Goal: Share content: Share content

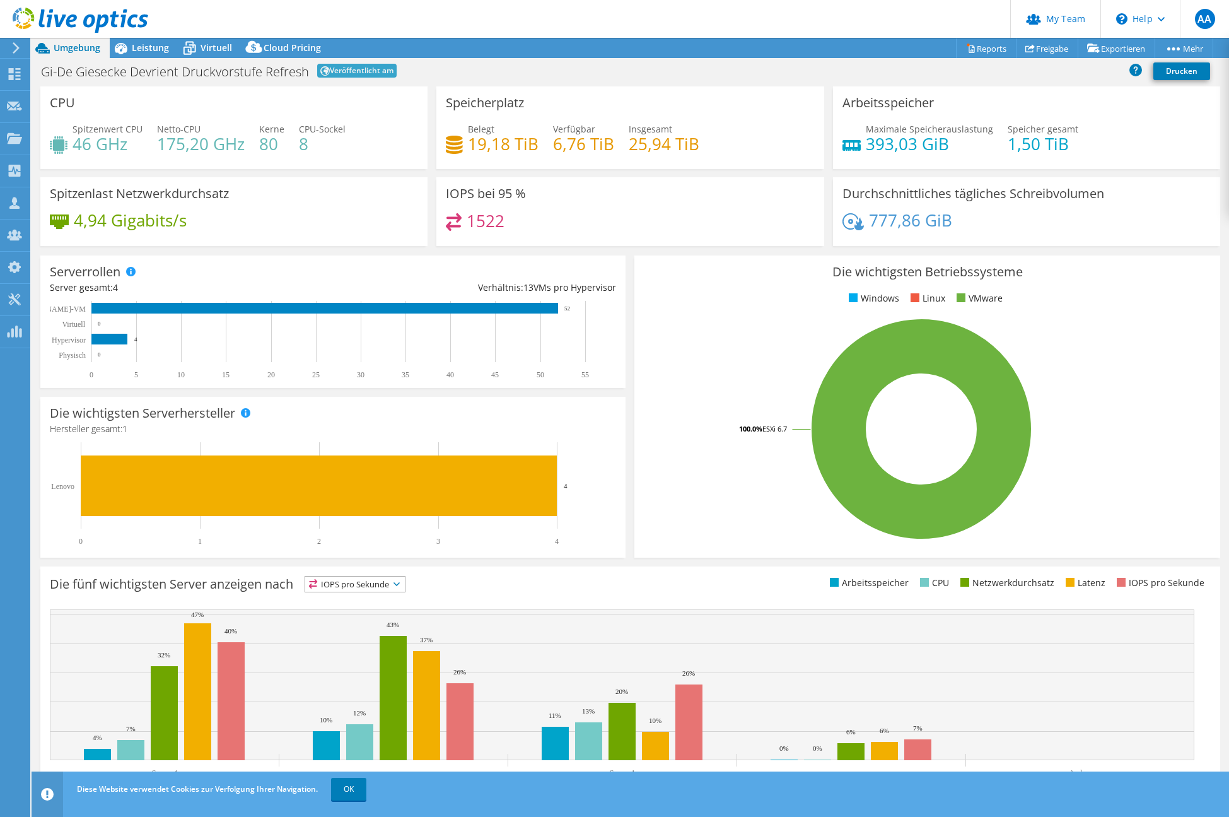
select select "USD"
click at [146, 44] on span "Leistung" at bounding box center [150, 48] width 37 height 12
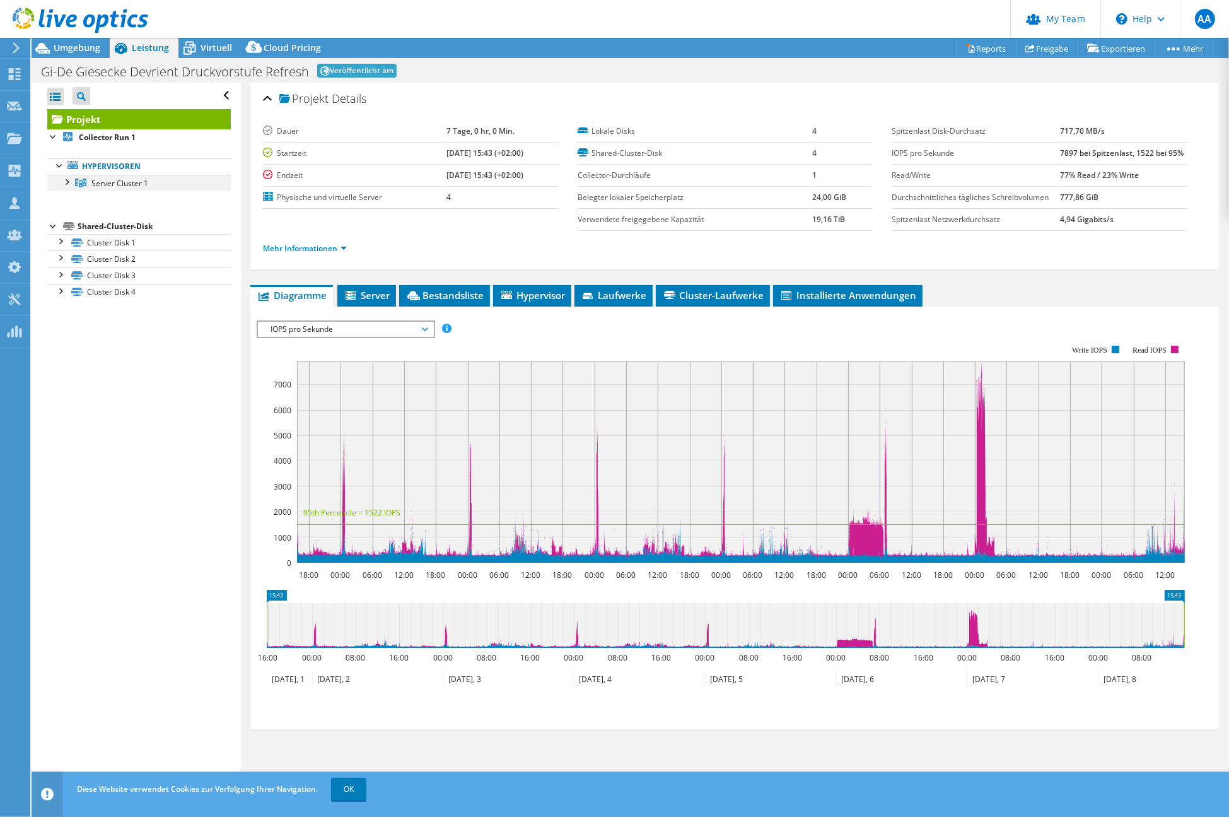
click at [66, 183] on div at bounding box center [66, 181] width 13 height 13
click at [80, 53] on span "Umgebung" at bounding box center [77, 48] width 47 height 12
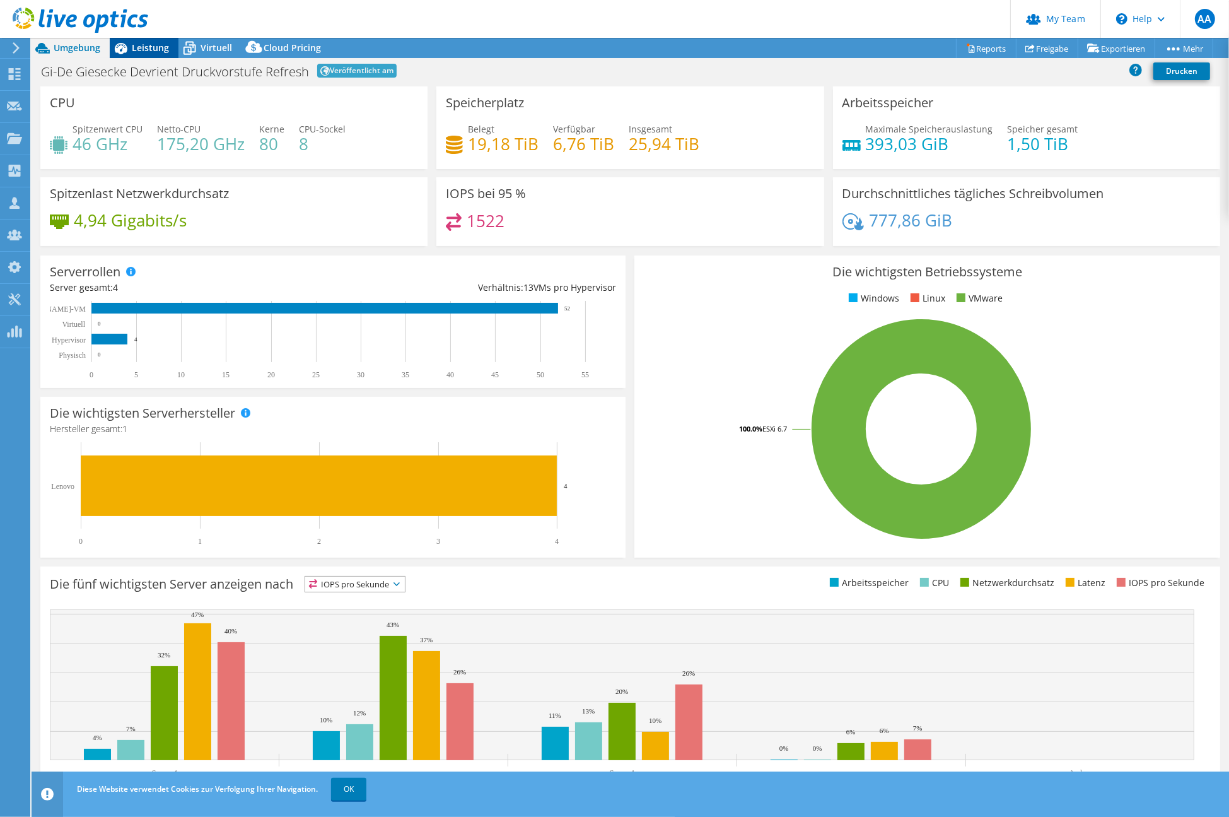
click at [151, 49] on span "Leistung" at bounding box center [150, 48] width 37 height 12
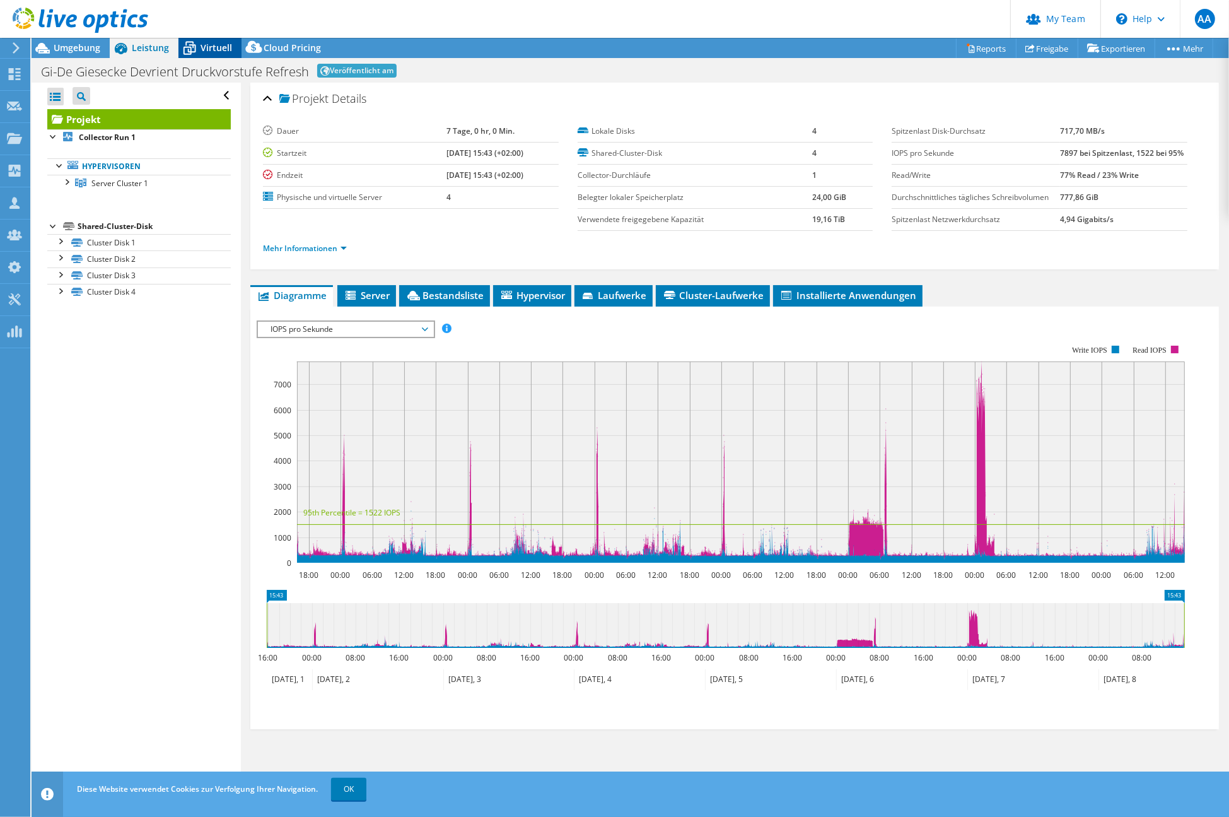
click at [201, 44] on span "Virtuell" at bounding box center [217, 48] width 32 height 12
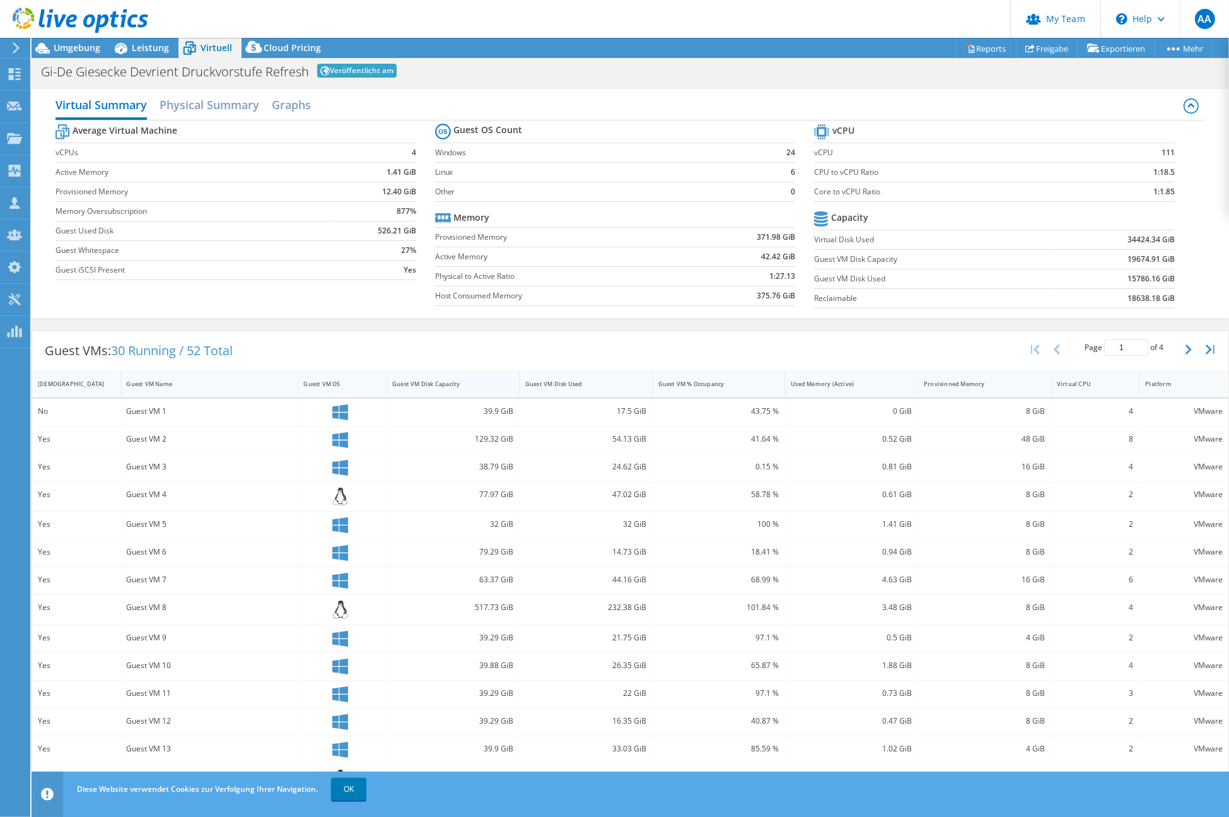
click at [446, 384] on div "Guest VM Disk Capacity" at bounding box center [445, 384] width 106 height 8
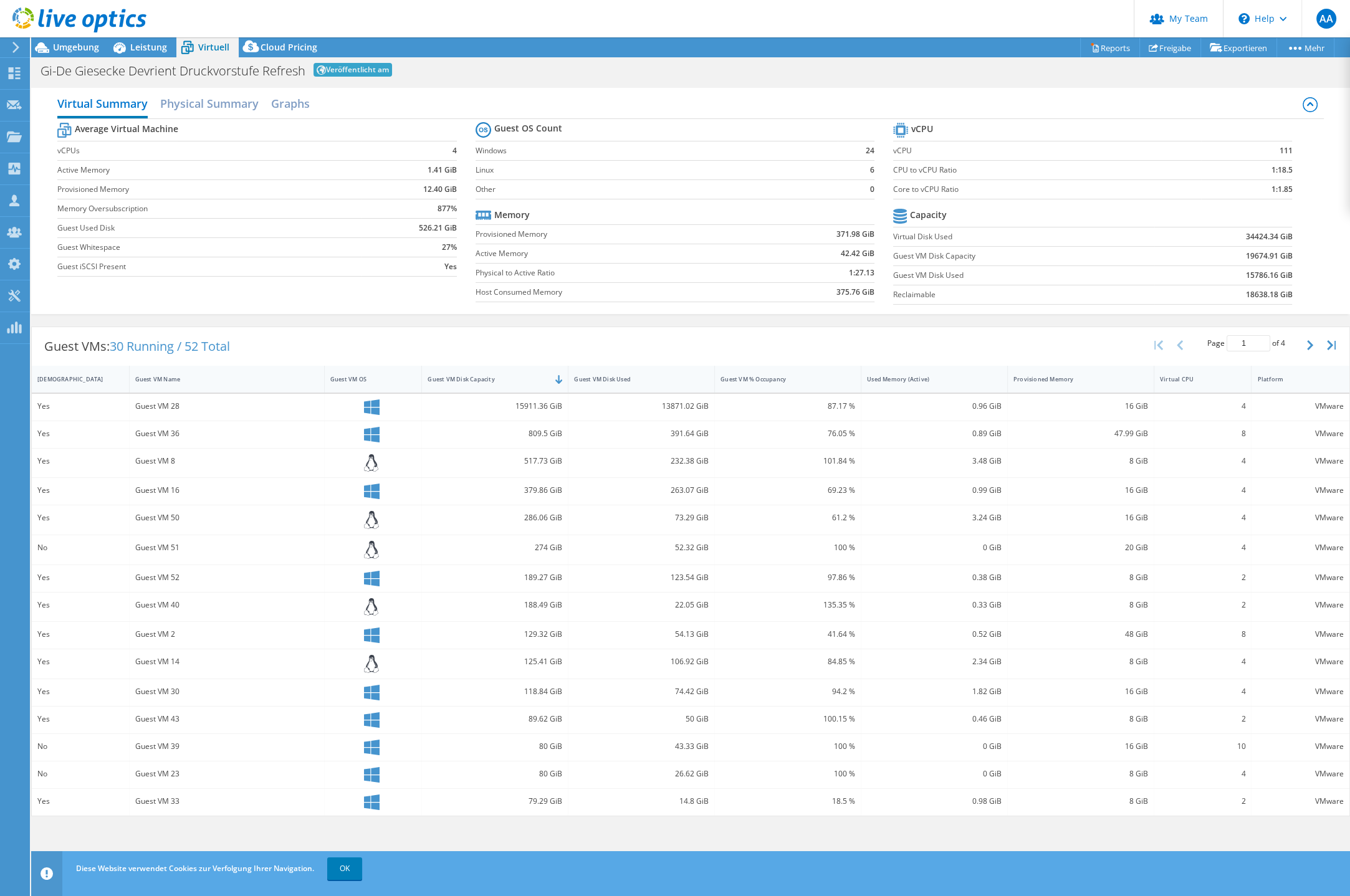
click at [154, 410] on div "Guest VM 28" at bounding box center [226, 406] width 183 height 14
click at [489, 403] on div "15911.36 GiB" at bounding box center [495, 406] width 134 height 14
click at [146, 402] on div "Guest VM 28" at bounding box center [226, 406] width 183 height 14
click at [156, 48] on span "Leistung" at bounding box center [148, 47] width 37 height 12
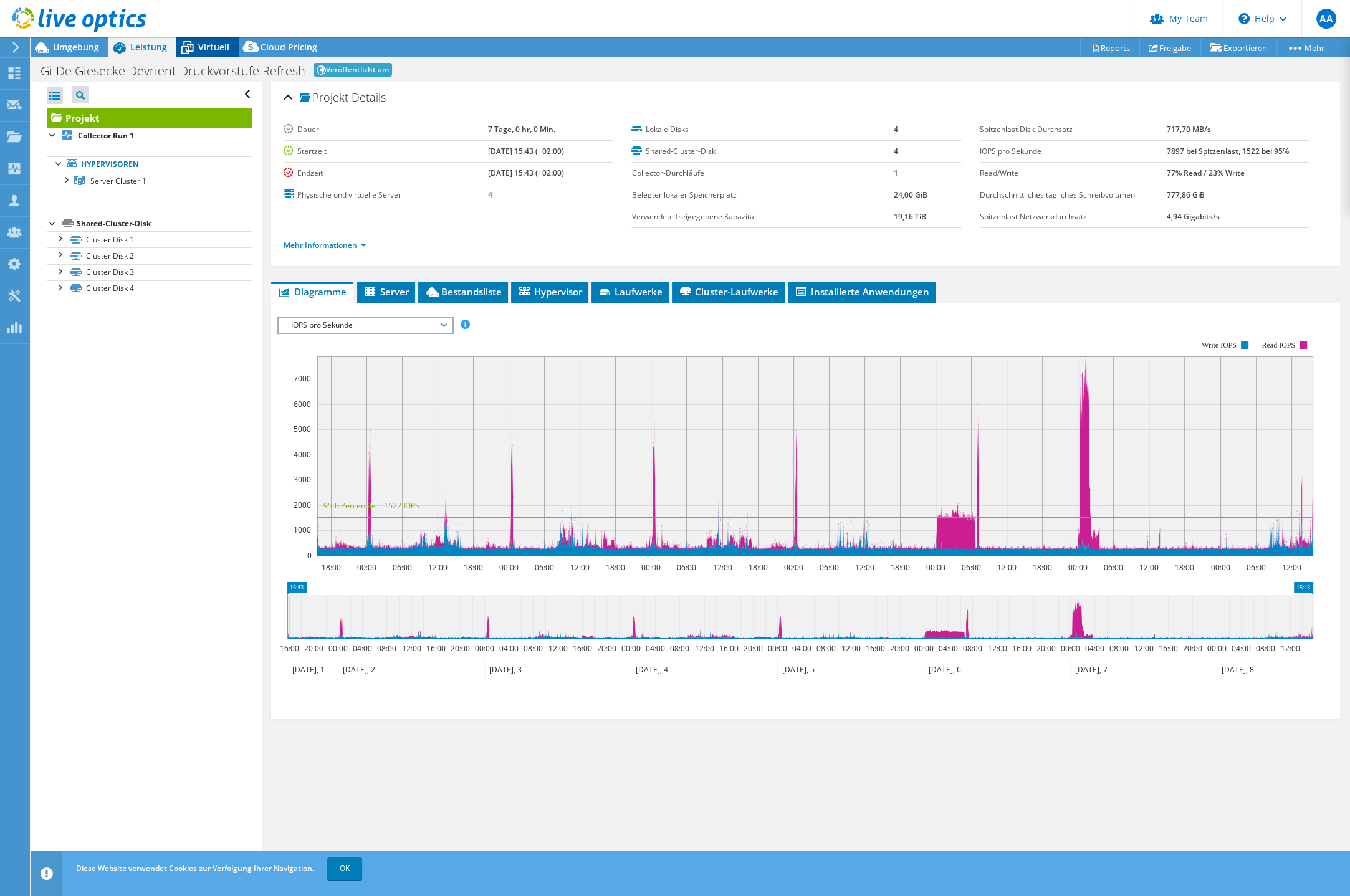
click at [219, 48] on span "Virtuell" at bounding box center [214, 47] width 32 height 12
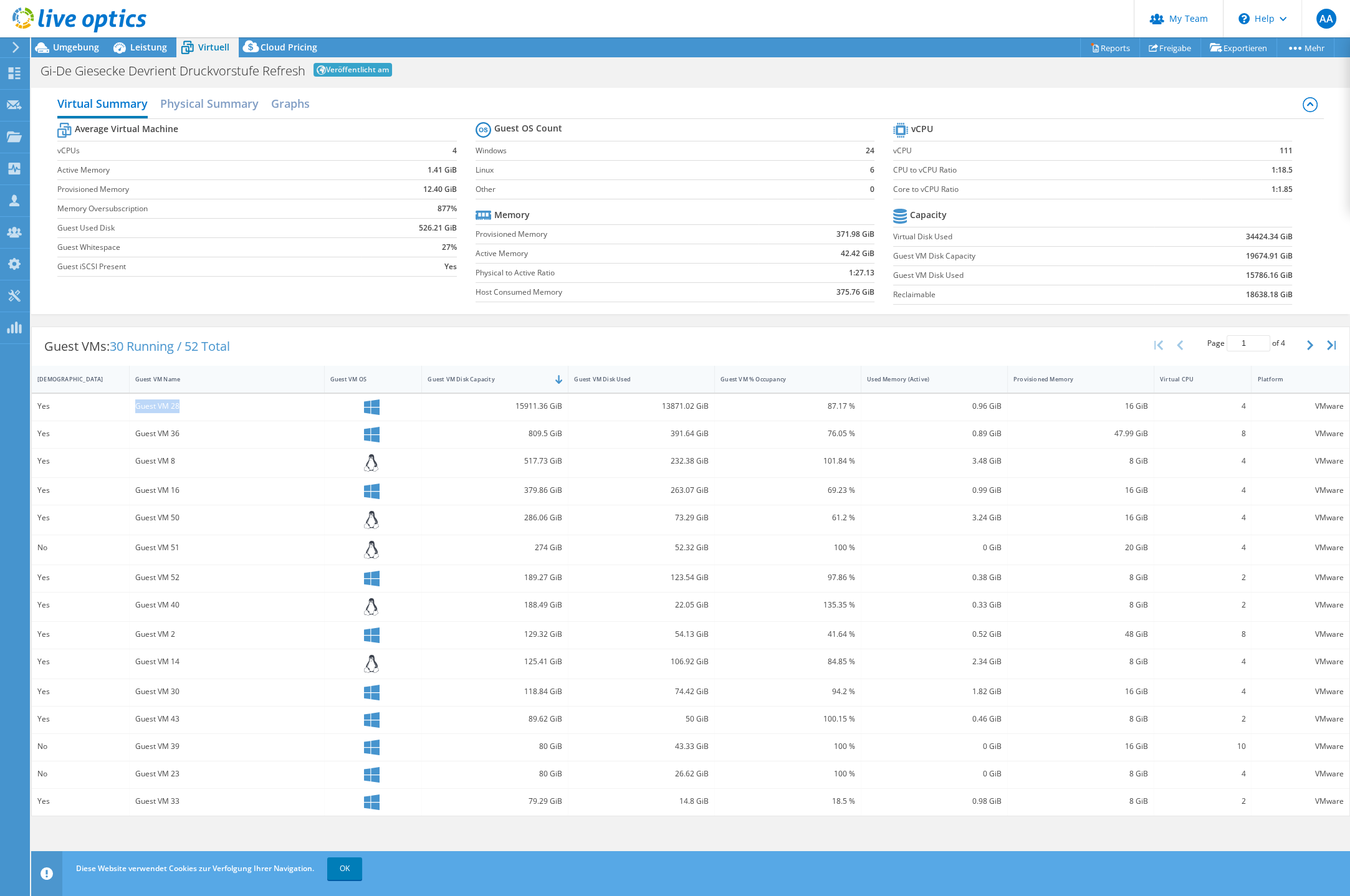
drag, startPoint x: 137, startPoint y: 401, endPoint x: 211, endPoint y: 406, distance: 74.2
click at [211, 406] on div "Guest VM 28" at bounding box center [226, 406] width 183 height 14
click at [57, 129] on div "Projekte" at bounding box center [59, 137] width 60 height 32
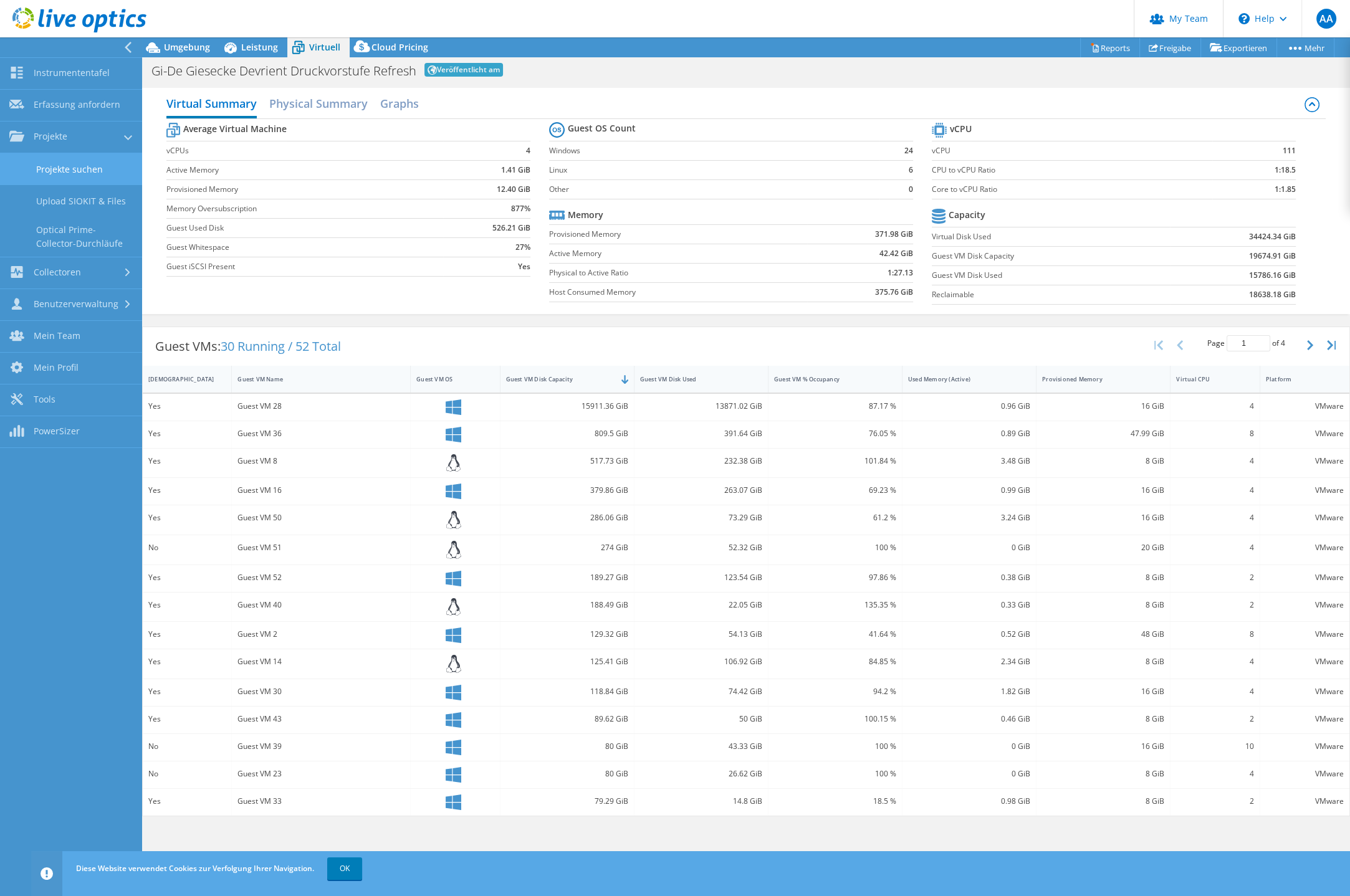
click at [54, 175] on link "Projekte suchen" at bounding box center [71, 169] width 142 height 32
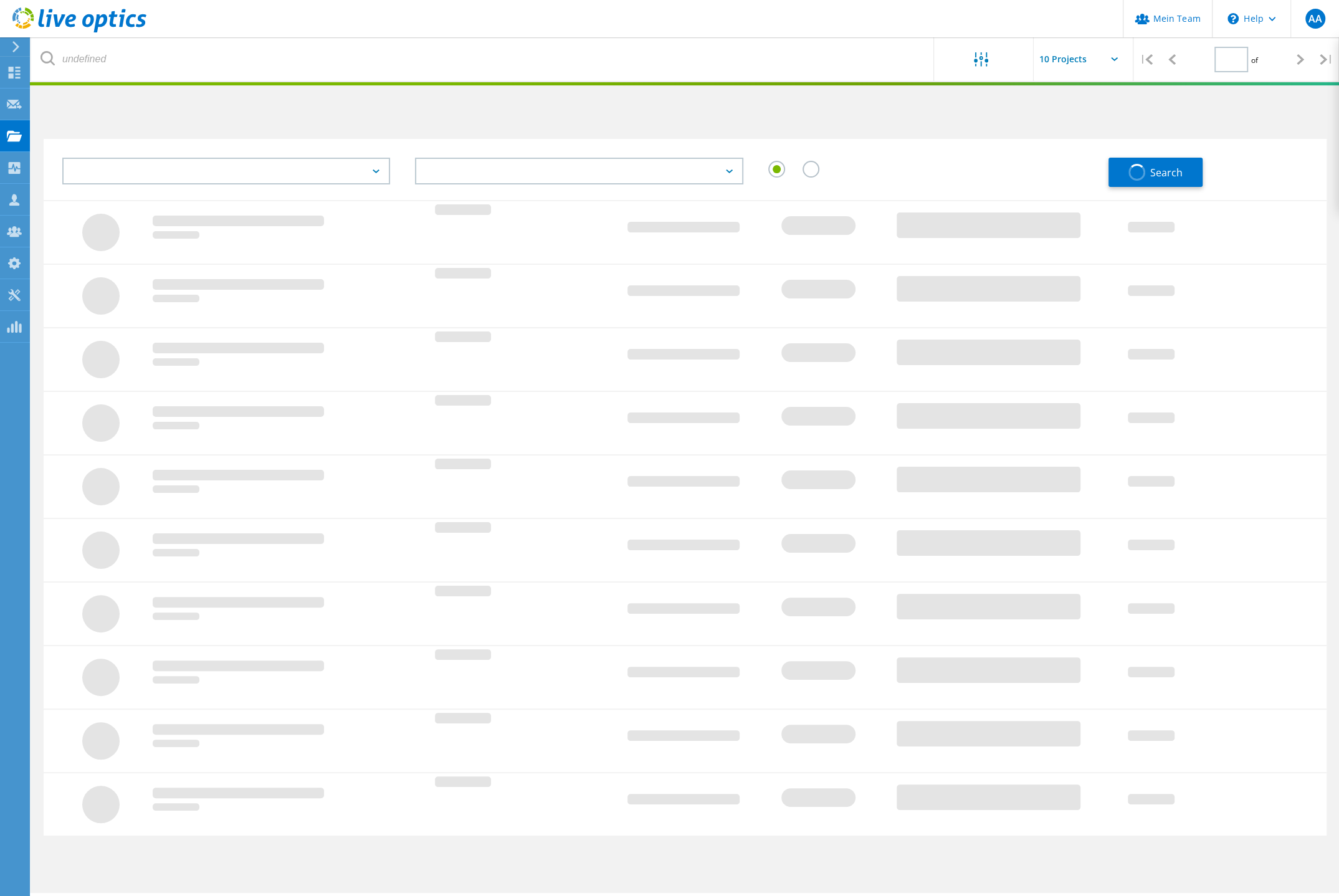
type input "1"
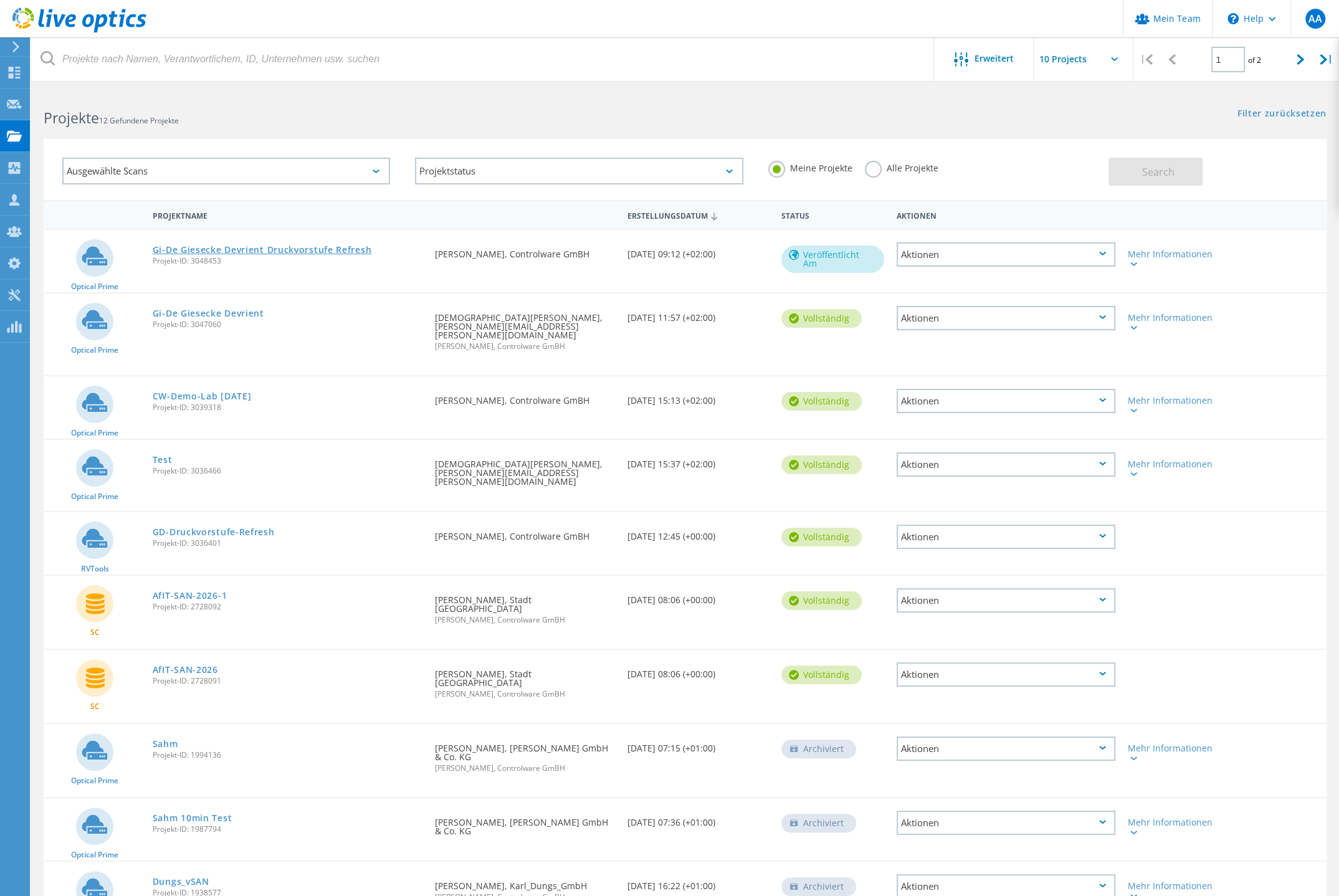
click at [251, 245] on link "Gi-De Giesecke Devrient Druckvorstufe Refresh" at bounding box center [262, 249] width 219 height 9
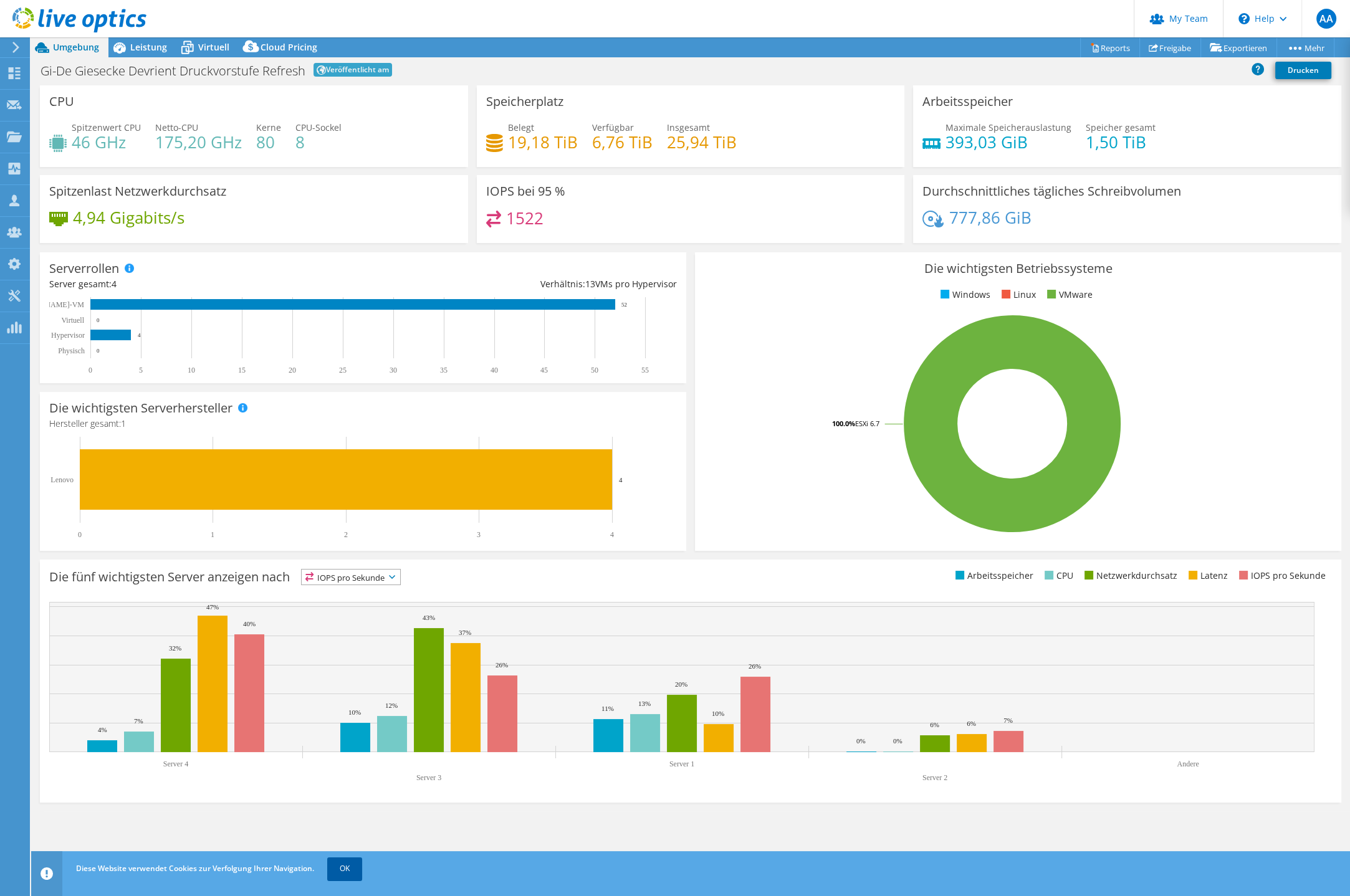
click at [350, 863] on link "OK" at bounding box center [344, 868] width 35 height 23
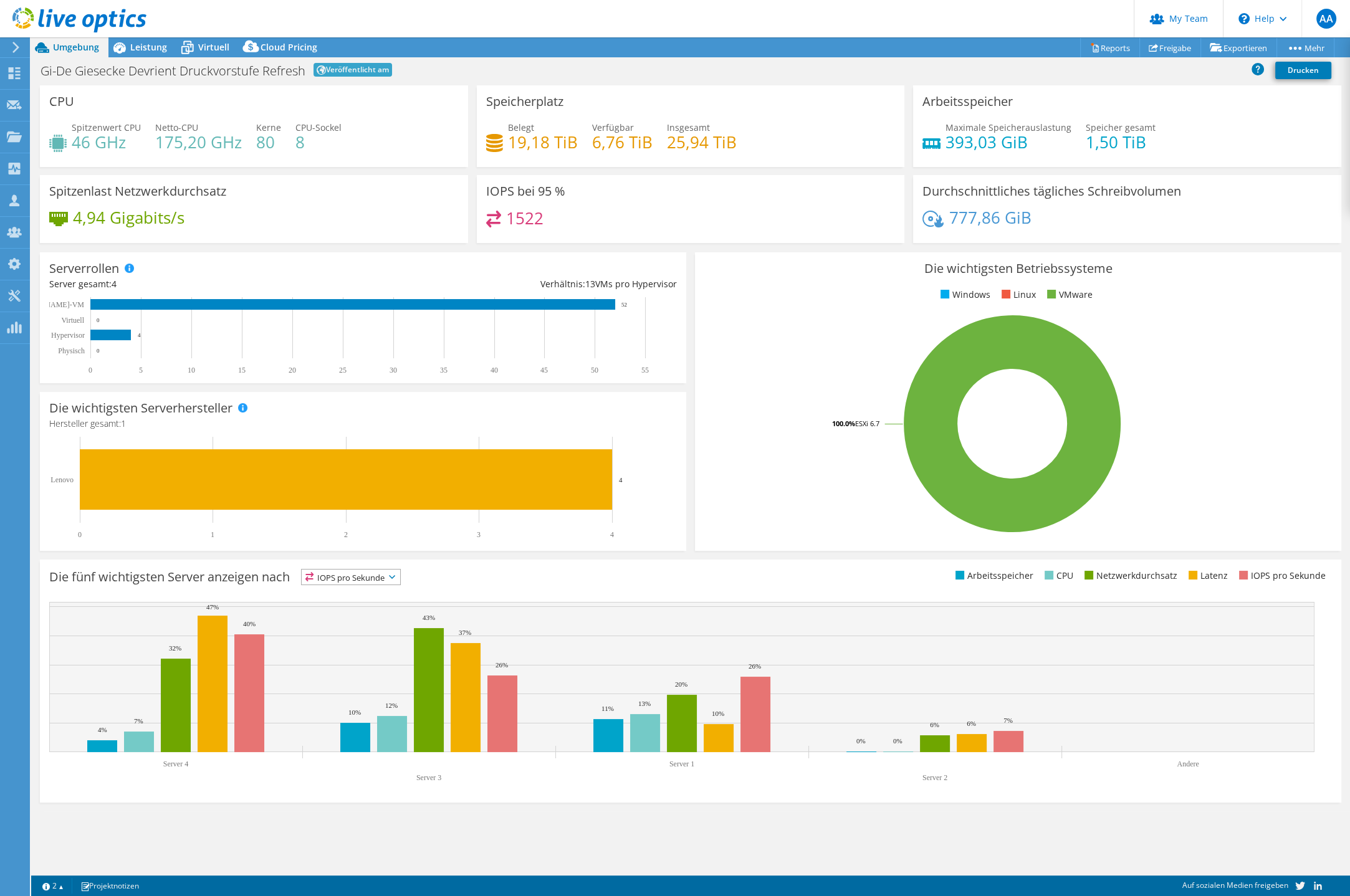
click at [380, 70] on span "Veröffentlicht am" at bounding box center [352, 70] width 78 height 14
click at [1260, 70] on link "Optionen veröffentlichen" at bounding box center [1278, 70] width 119 height 26
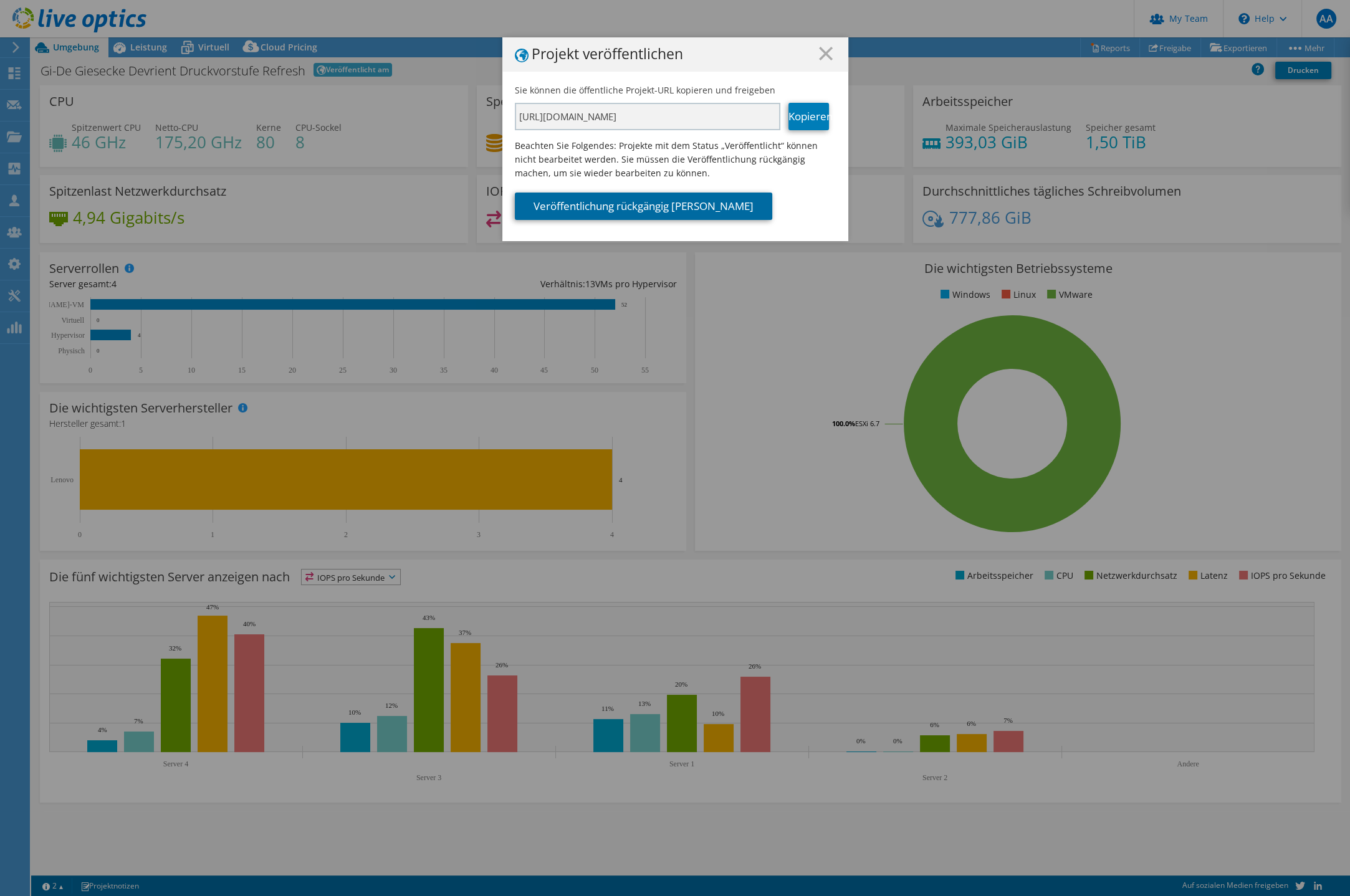
click at [672, 205] on link "Veröffentlichung rückgängig machen" at bounding box center [643, 206] width 257 height 28
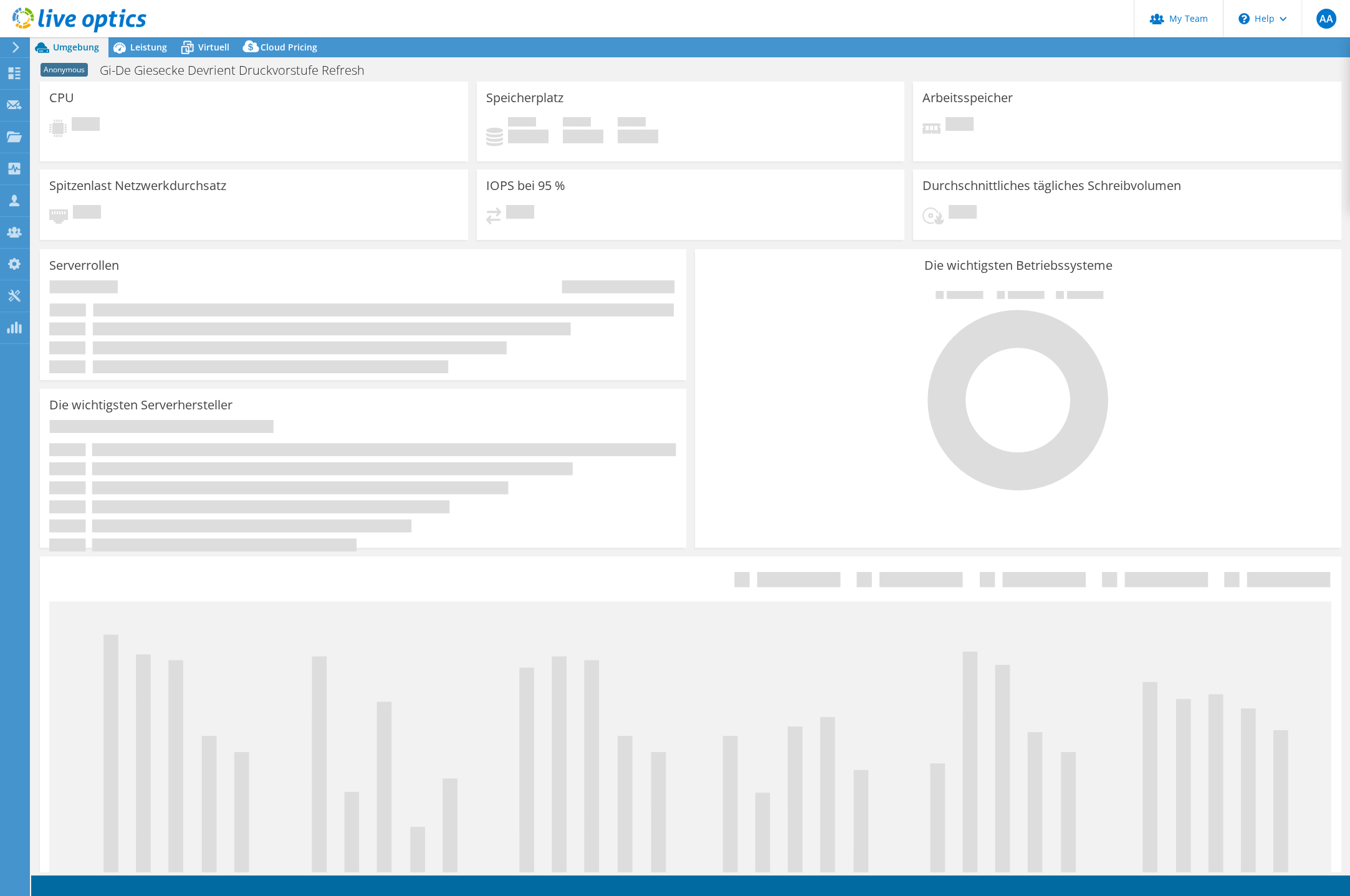
select select "USD"
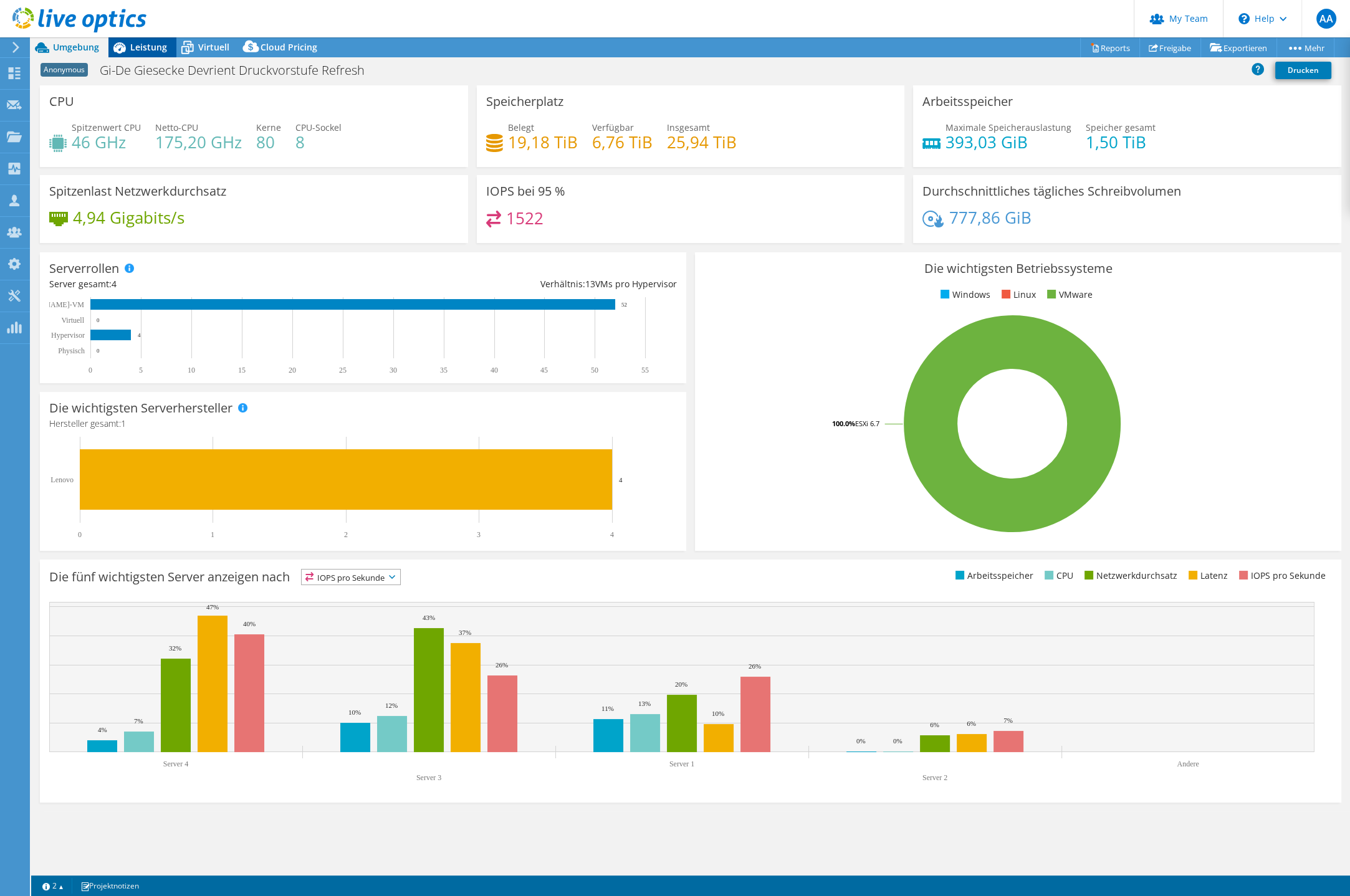
click at [141, 46] on span "Leistung" at bounding box center [148, 47] width 37 height 12
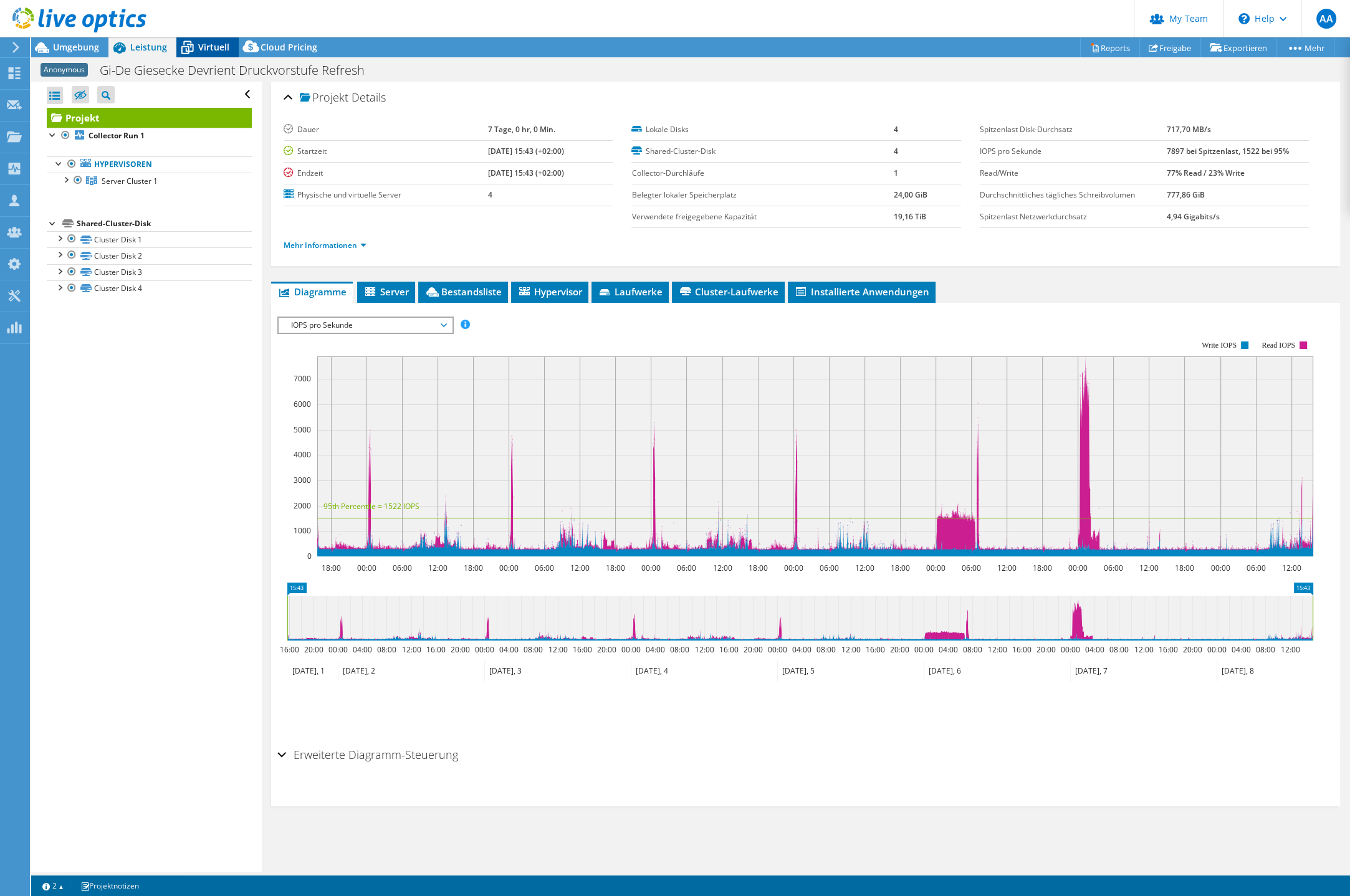
click at [209, 46] on span "Virtuell" at bounding box center [214, 47] width 32 height 12
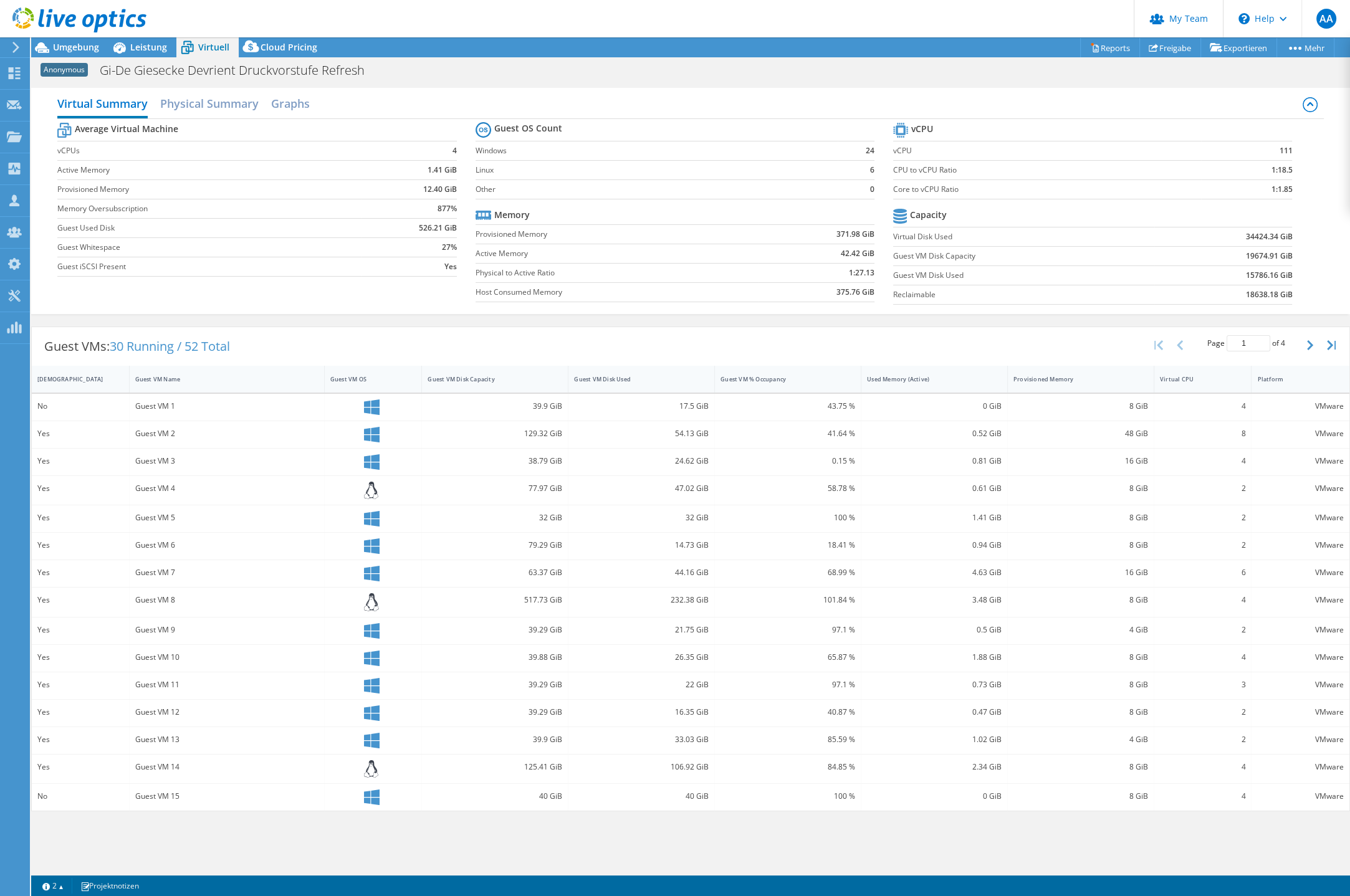
click at [208, 400] on div "Guest VM 1" at bounding box center [226, 406] width 183 height 14
click at [354, 379] on div "Guest VM OS" at bounding box center [366, 379] width 71 height 8
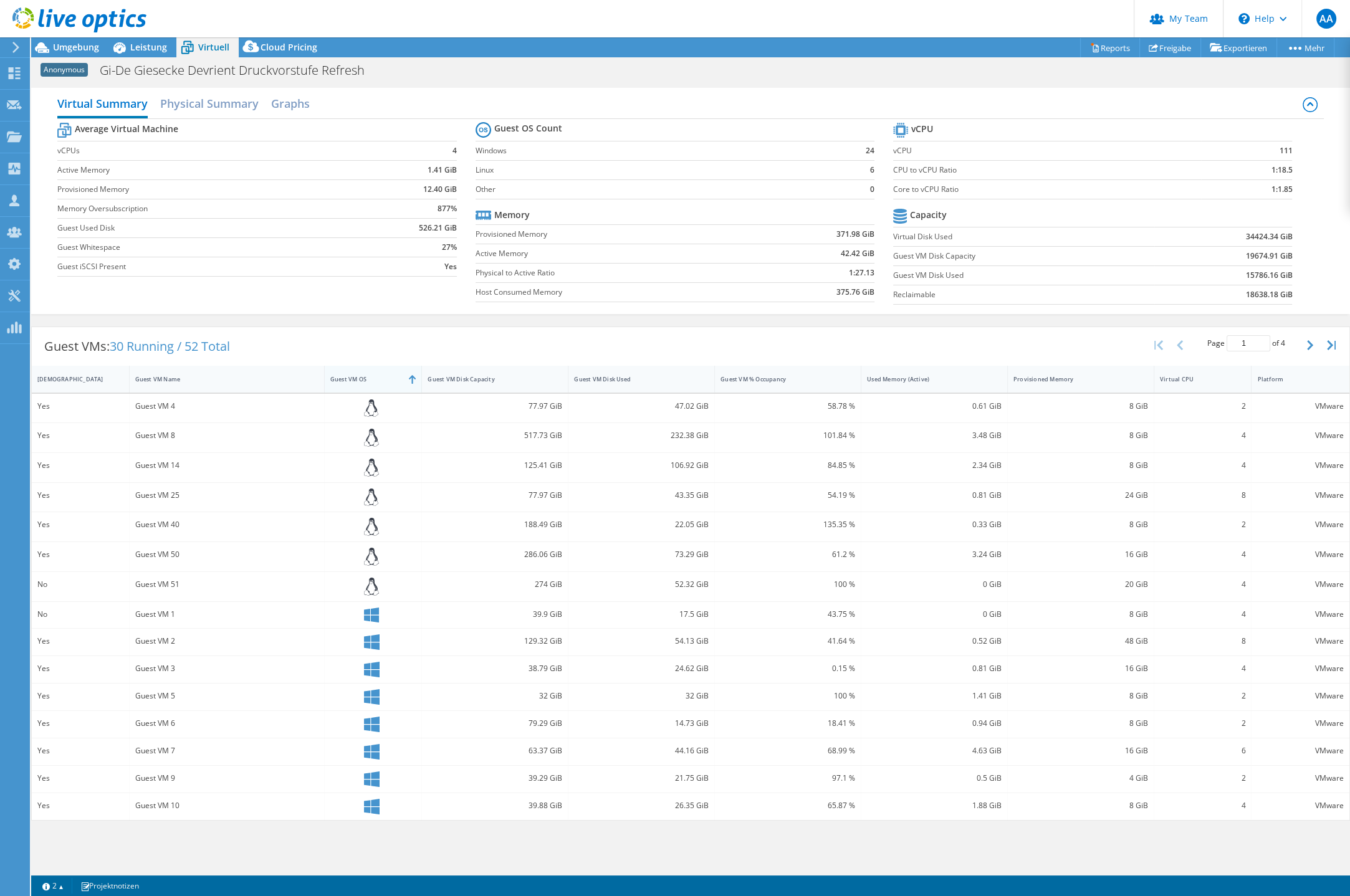
click at [354, 379] on div "Guest VM OS" at bounding box center [366, 379] width 71 height 8
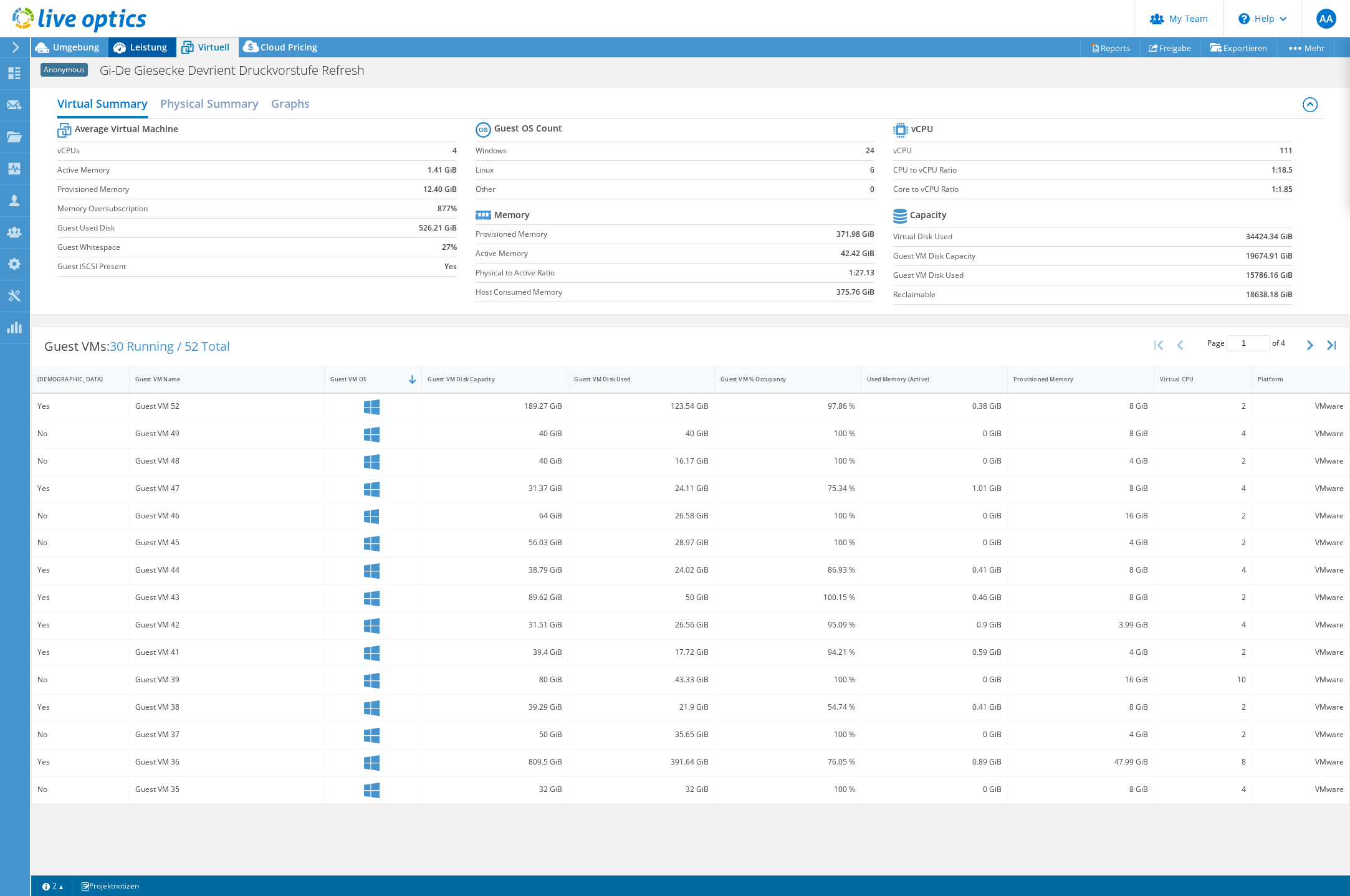
click at [151, 53] on div "Leistung" at bounding box center [142, 47] width 68 height 20
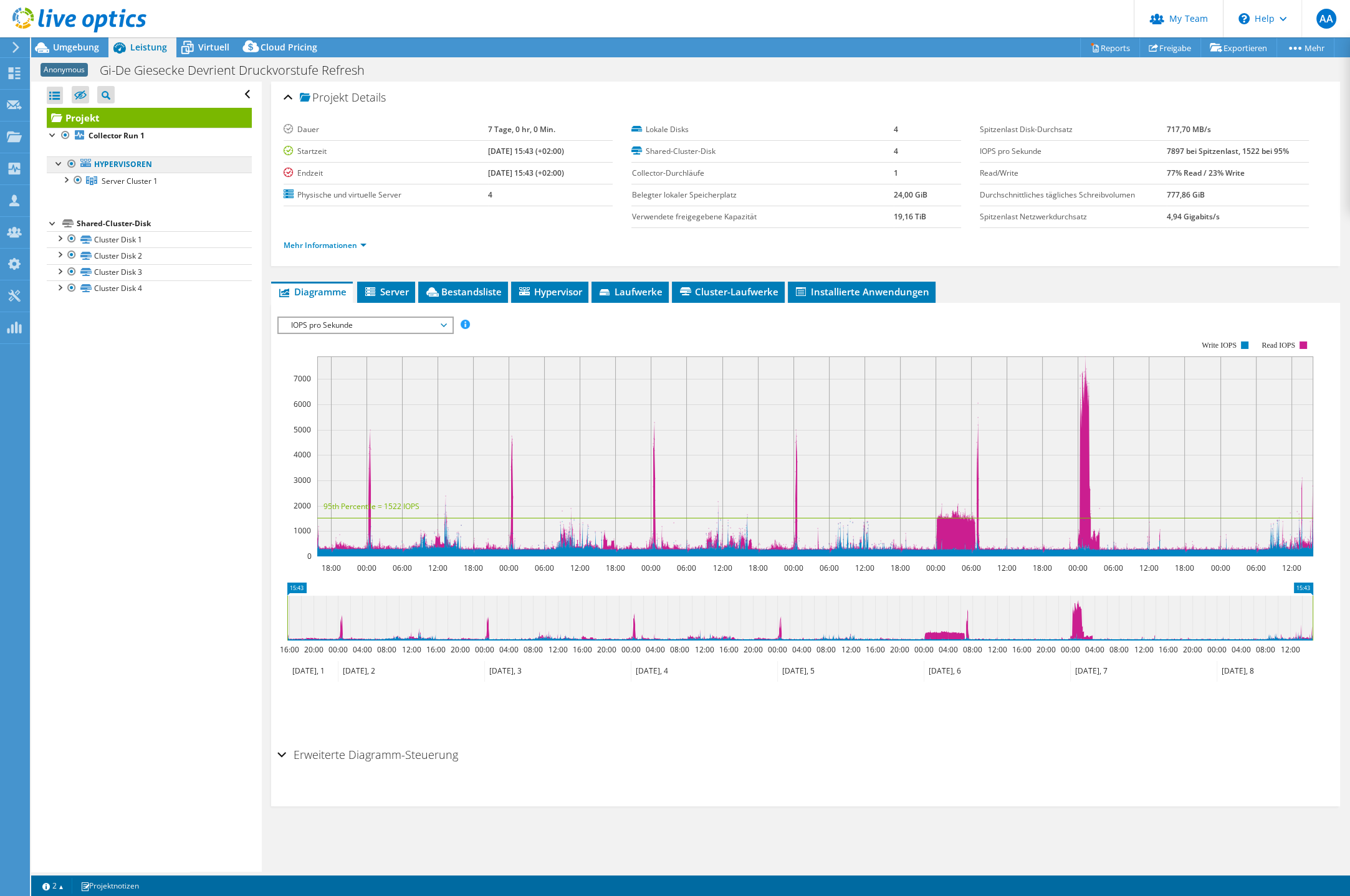
click at [130, 164] on link "Hypervisoren" at bounding box center [148, 164] width 205 height 16
click at [66, 179] on div at bounding box center [65, 179] width 13 height 13
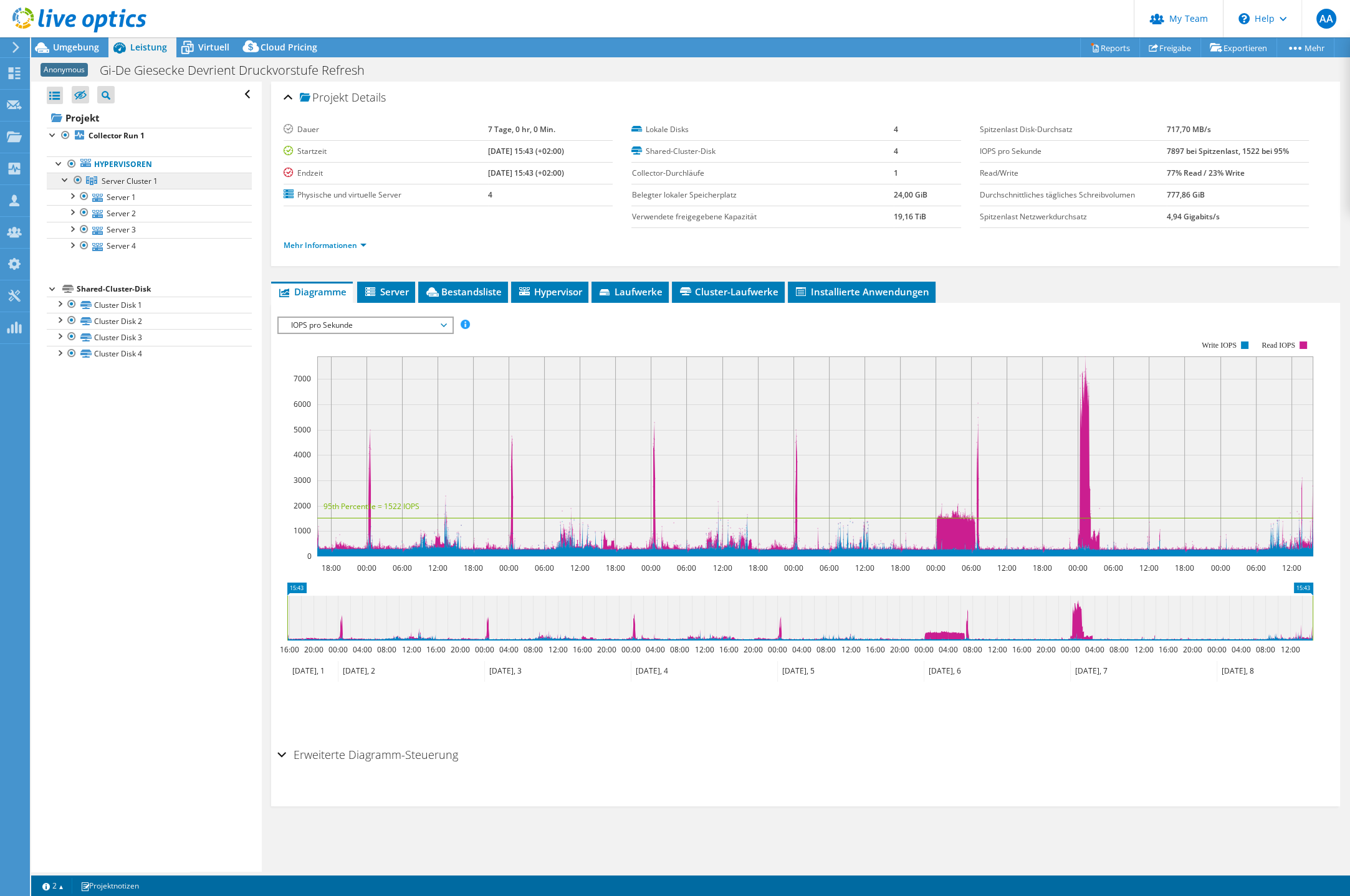
click at [118, 177] on span "Server Cluster 1" at bounding box center [129, 181] width 56 height 11
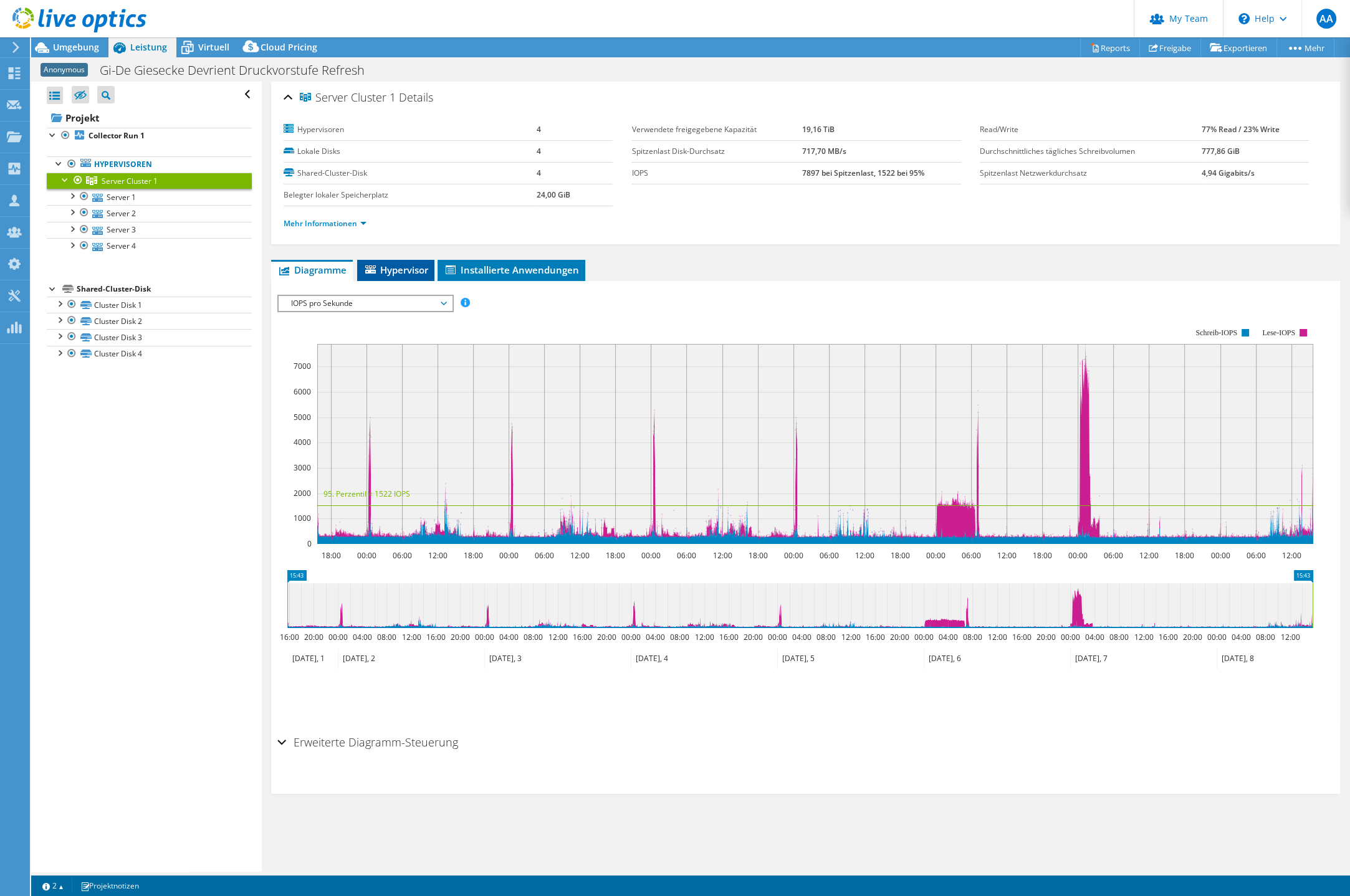
click at [408, 266] on span "Hypervisor" at bounding box center [396, 270] width 65 height 13
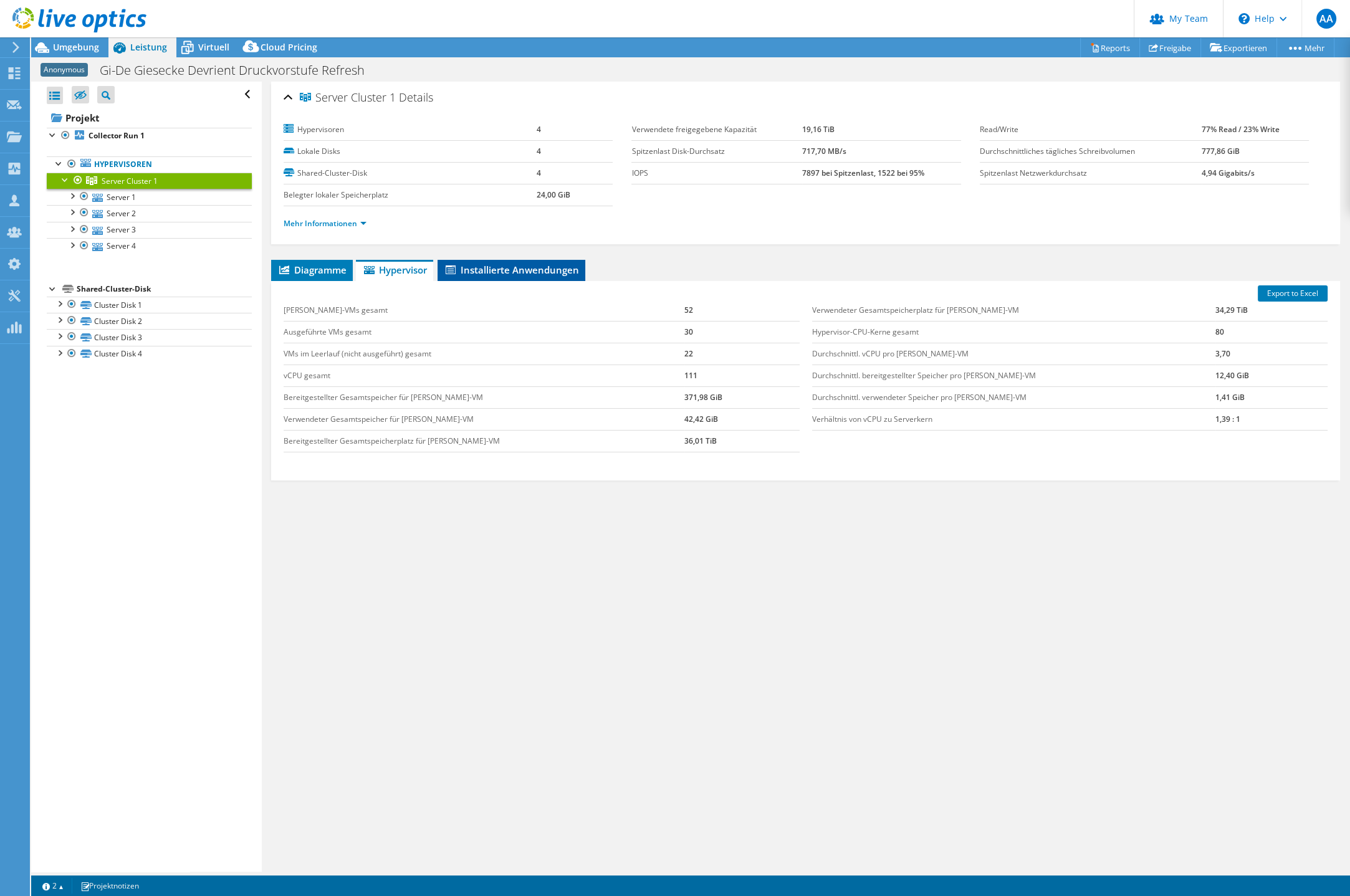
click at [493, 269] on span "Installierte Anwendungen" at bounding box center [511, 270] width 135 height 13
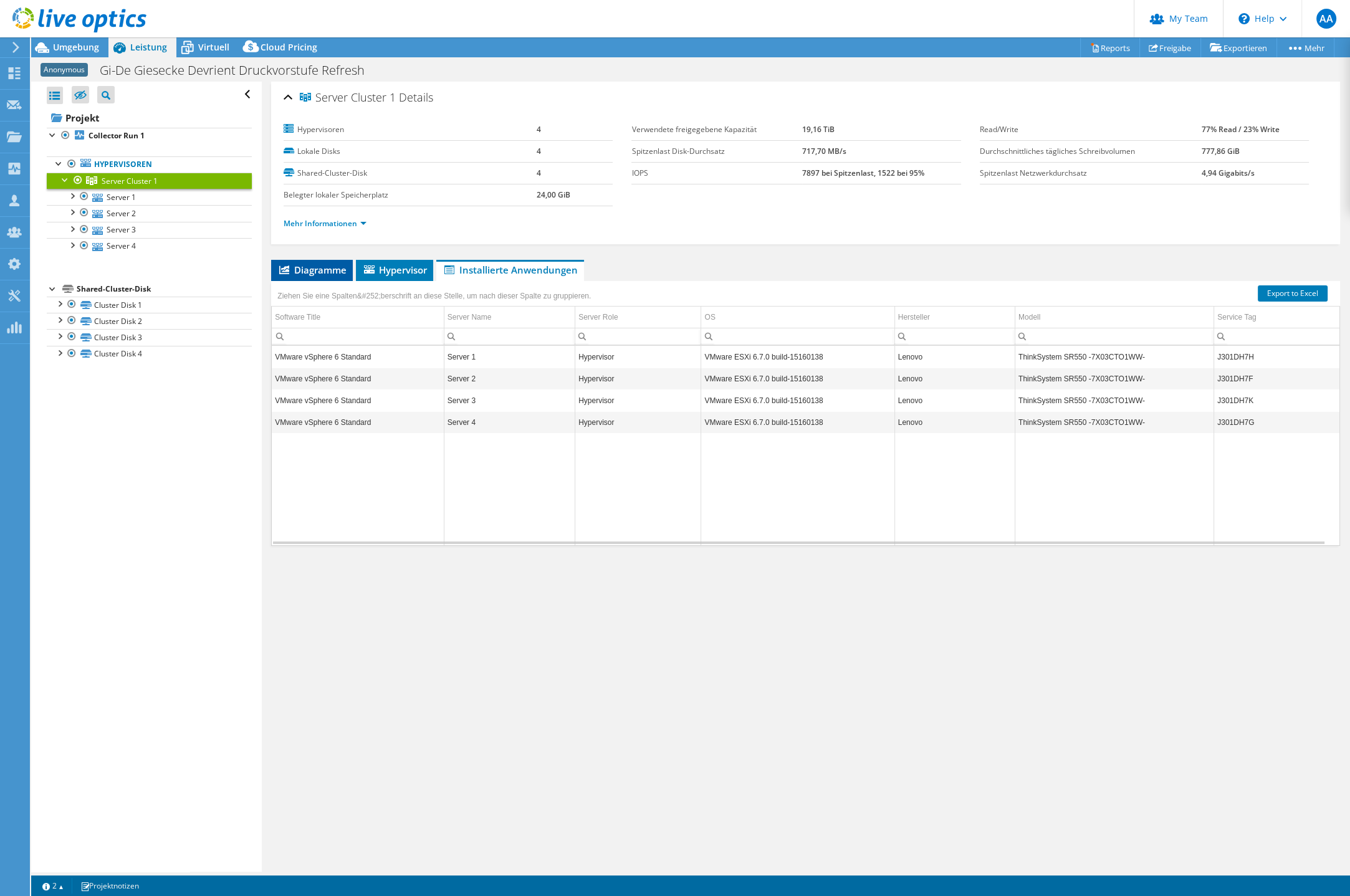
click at [317, 268] on span "Diagramme" at bounding box center [312, 270] width 69 height 13
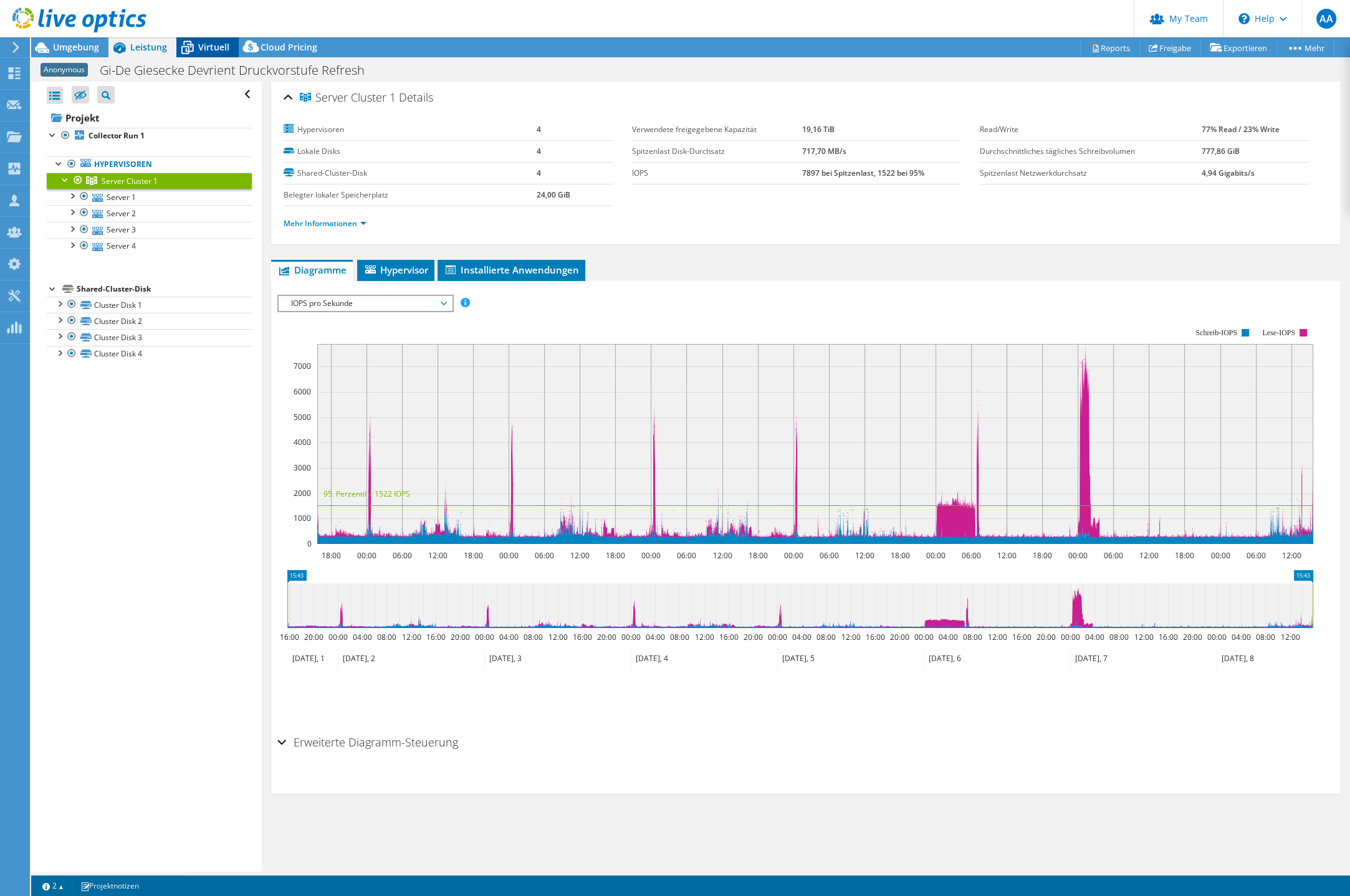
click at [205, 49] on span "Virtuell" at bounding box center [214, 47] width 32 height 12
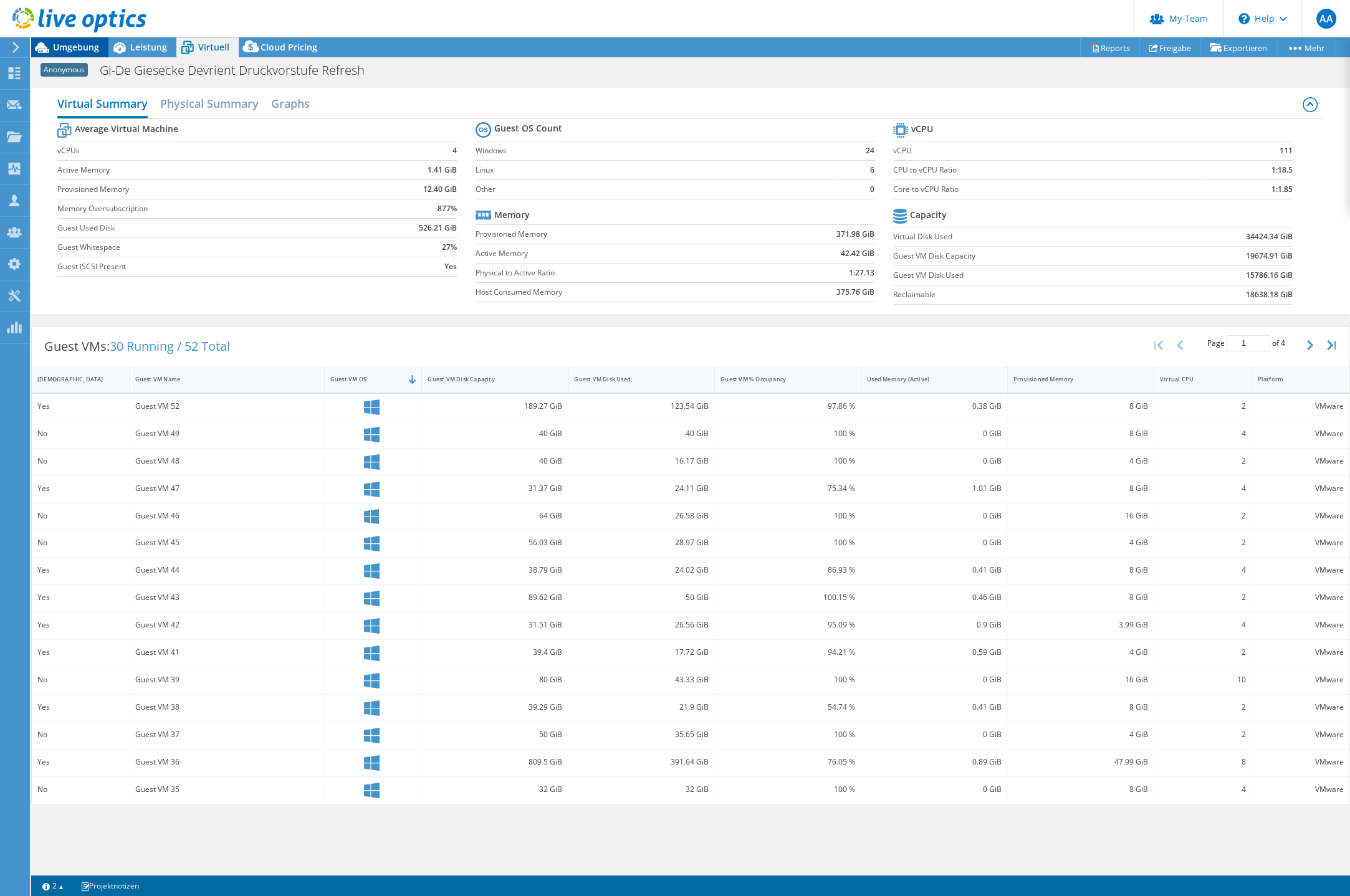
click at [83, 42] on span "Umgebung" at bounding box center [76, 47] width 46 height 12
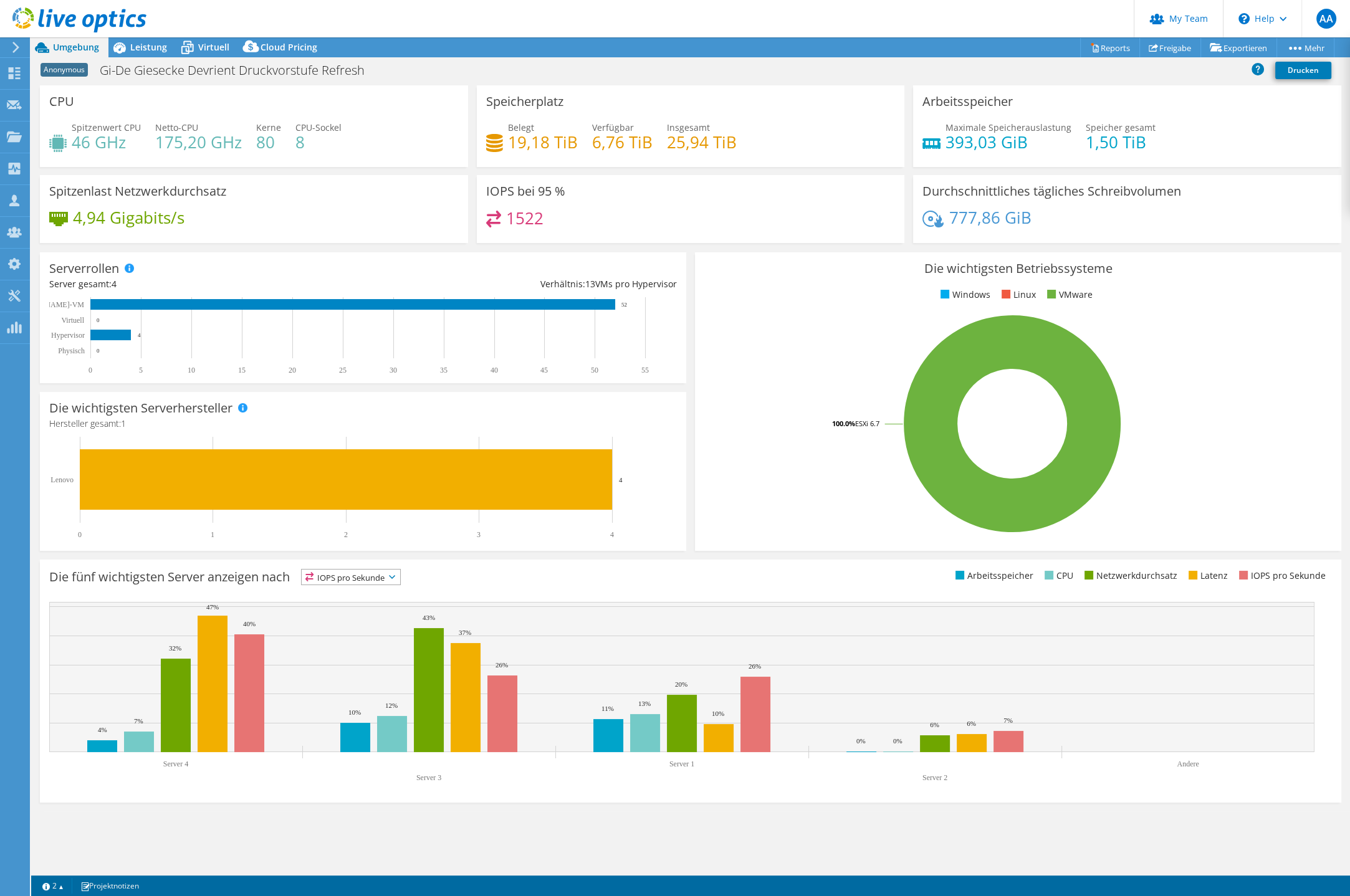
click at [378, 576] on span "IOPS pro Sekunde" at bounding box center [351, 576] width 99 height 15
click at [366, 609] on li "Arbeitsspeicher" at bounding box center [351, 611] width 99 height 18
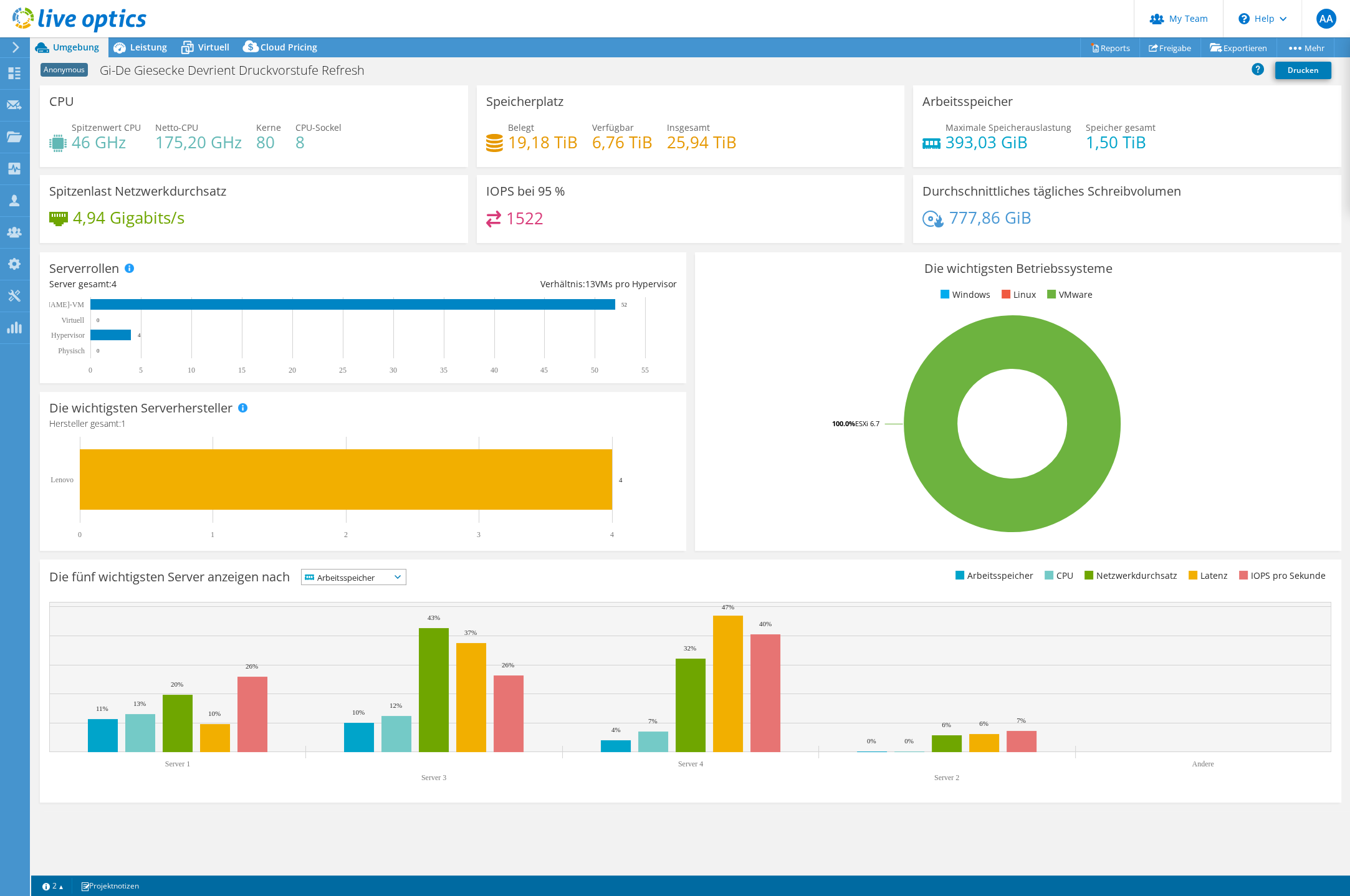
click at [366, 574] on span "Arbeitsspeicher" at bounding box center [346, 576] width 89 height 15
click at [353, 624] on li "CPU" at bounding box center [353, 628] width 104 height 18
click at [153, 43] on span "Leistung" at bounding box center [148, 47] width 37 height 12
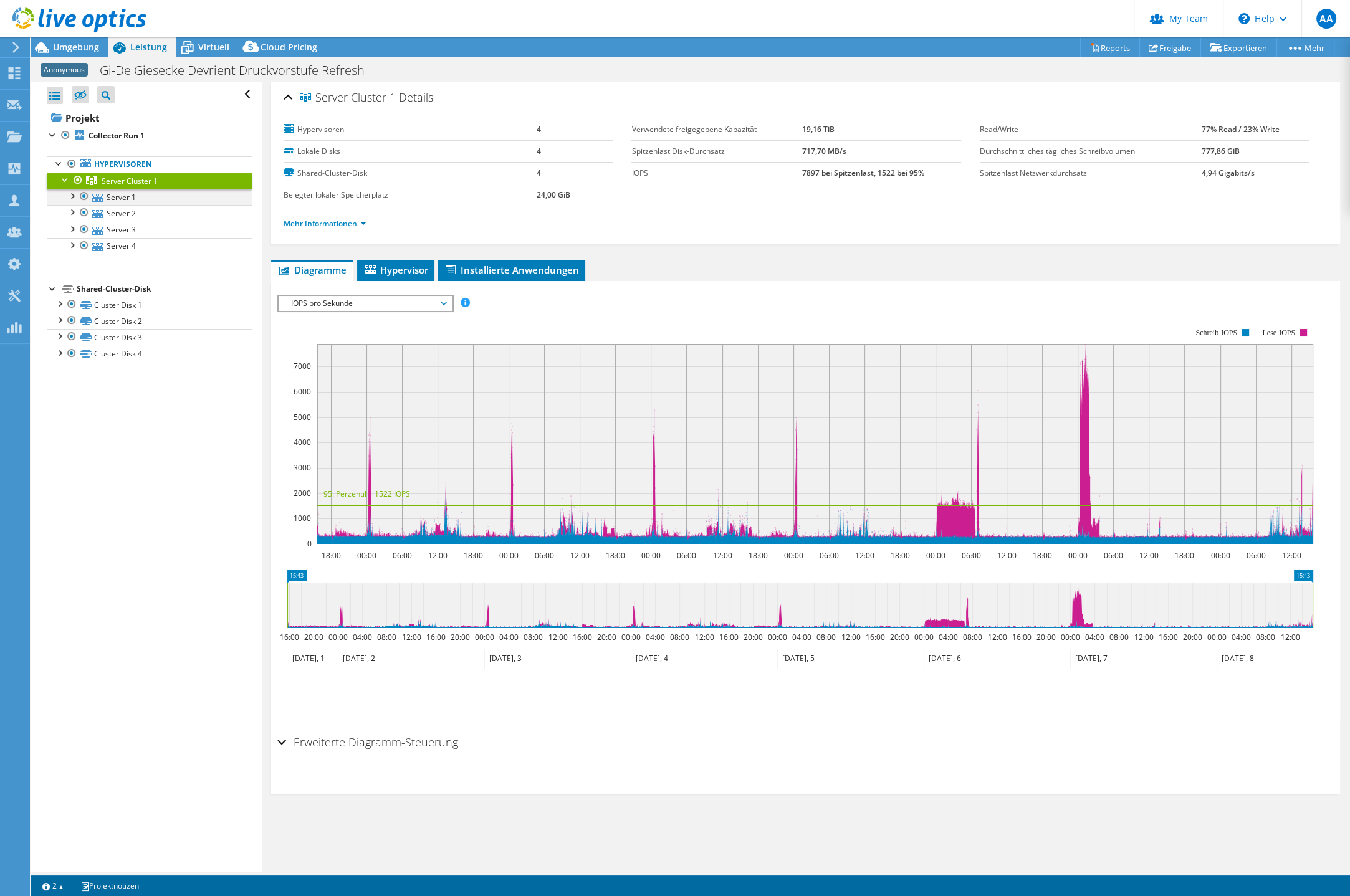
click at [71, 192] on div at bounding box center [71, 195] width 13 height 13
click at [318, 304] on span "IOPS pro Sekunde" at bounding box center [365, 303] width 160 height 15
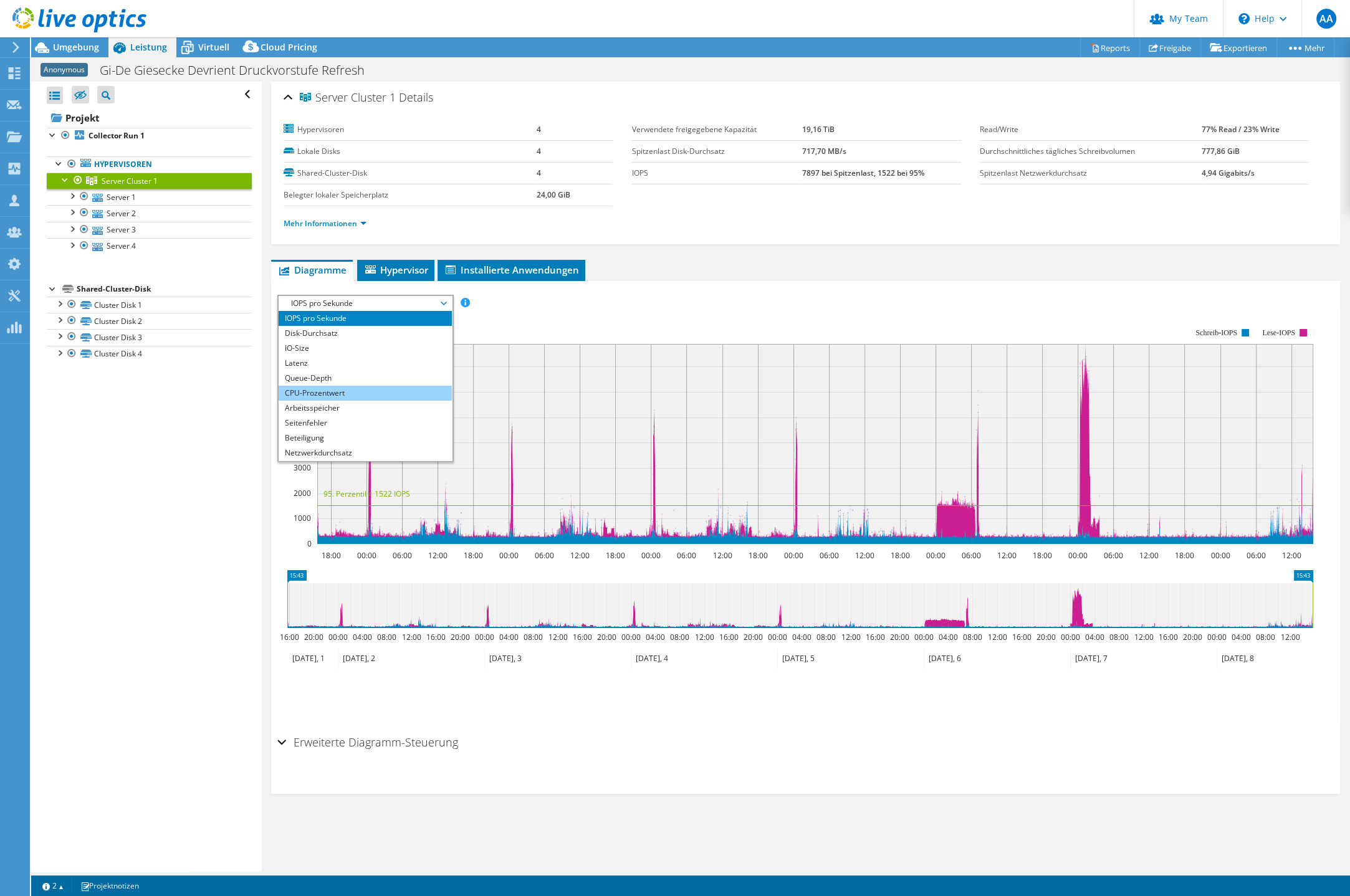
click at [323, 385] on li "CPU-Prozentwert" at bounding box center [365, 392] width 173 height 15
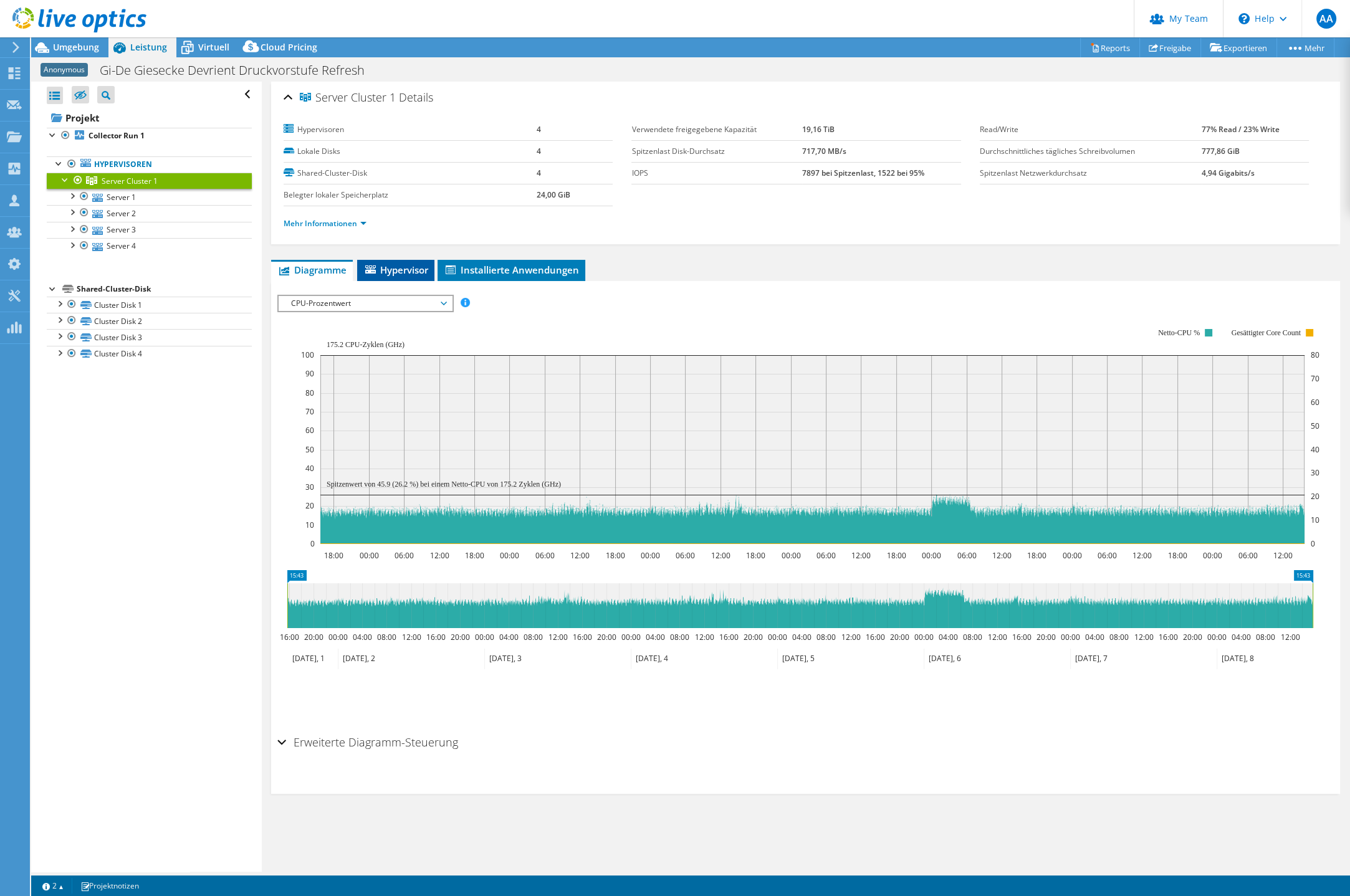
click at [399, 268] on span "Hypervisor" at bounding box center [396, 270] width 65 height 13
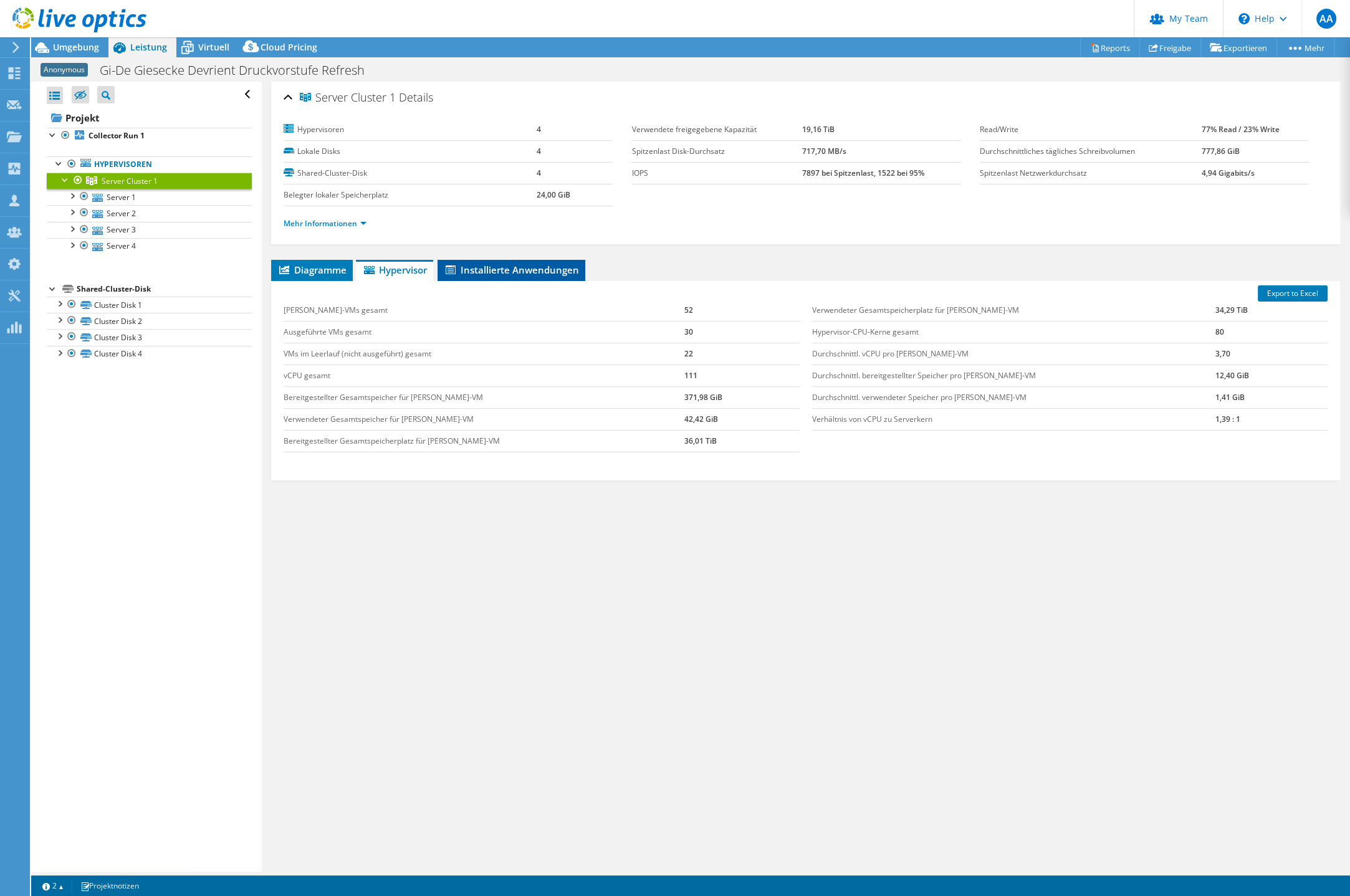
click at [493, 273] on span "Installierte Anwendungen" at bounding box center [511, 270] width 135 height 13
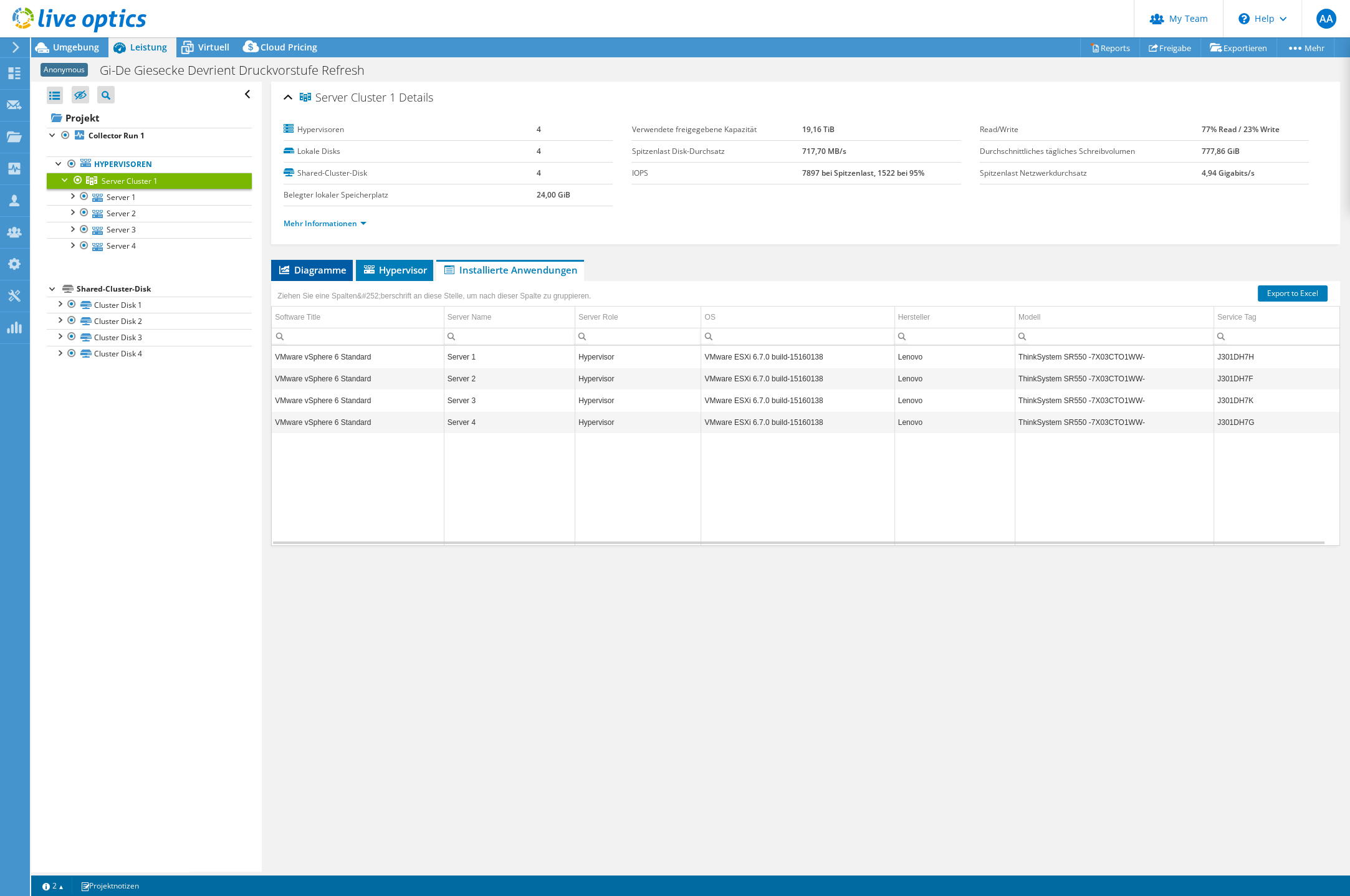
click at [299, 269] on span "Diagramme" at bounding box center [312, 270] width 69 height 13
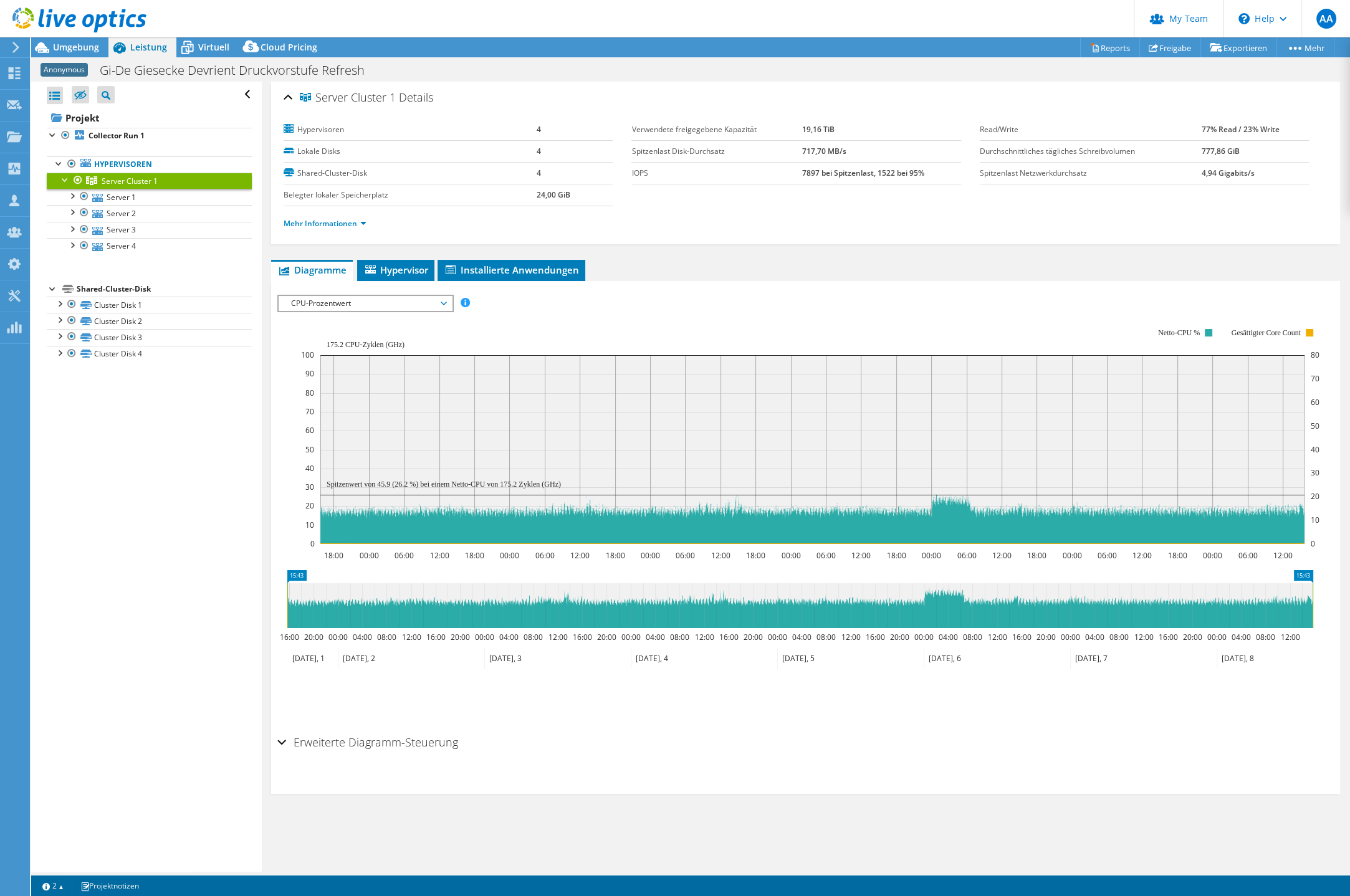
click at [443, 301] on span "CPU-Prozentwert" at bounding box center [365, 303] width 160 height 15
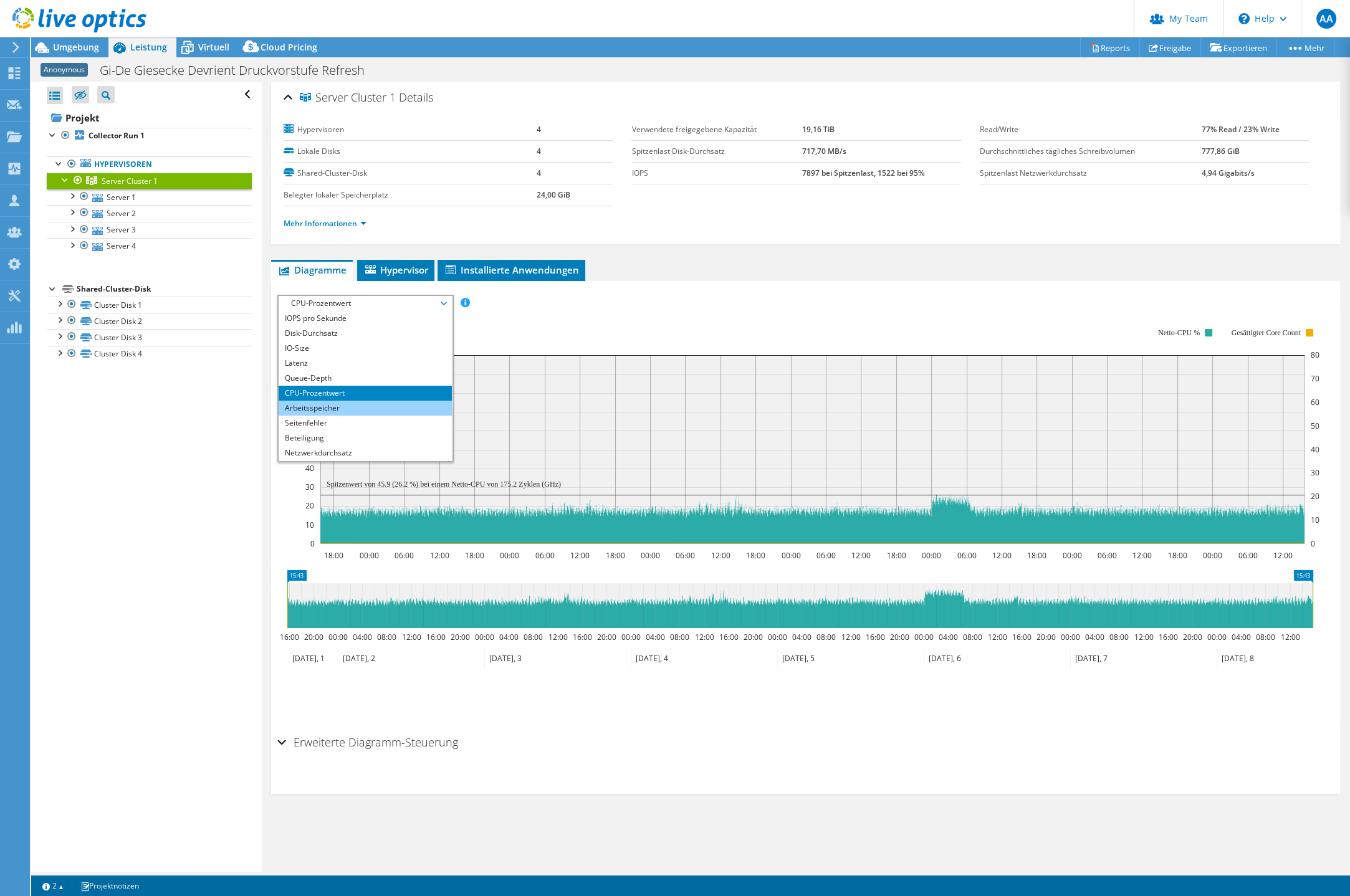
click at [352, 401] on li "Arbeitsspeicher" at bounding box center [365, 407] width 173 height 15
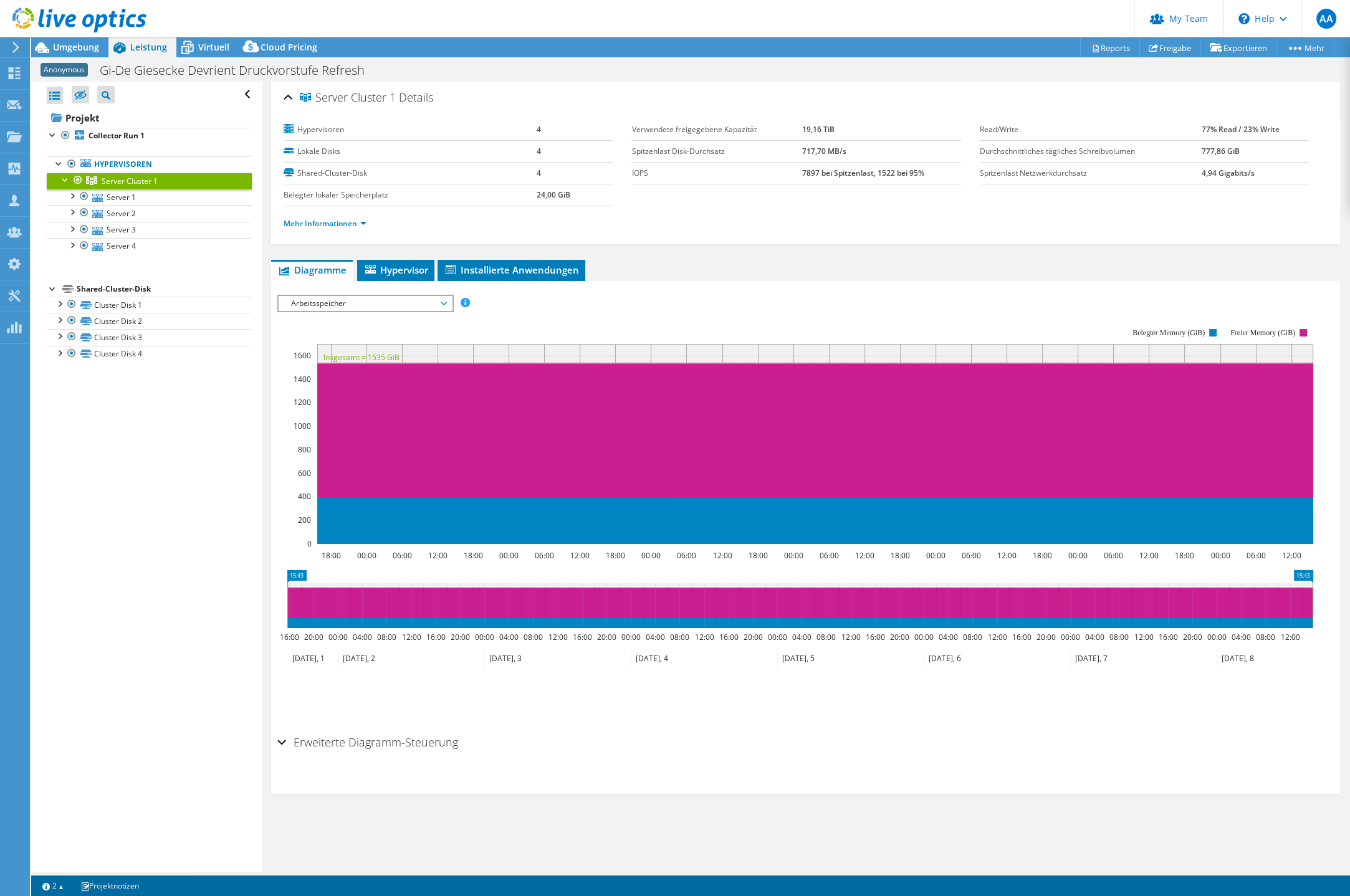
click at [362, 302] on span "Arbeitsspeicher" at bounding box center [365, 303] width 160 height 15
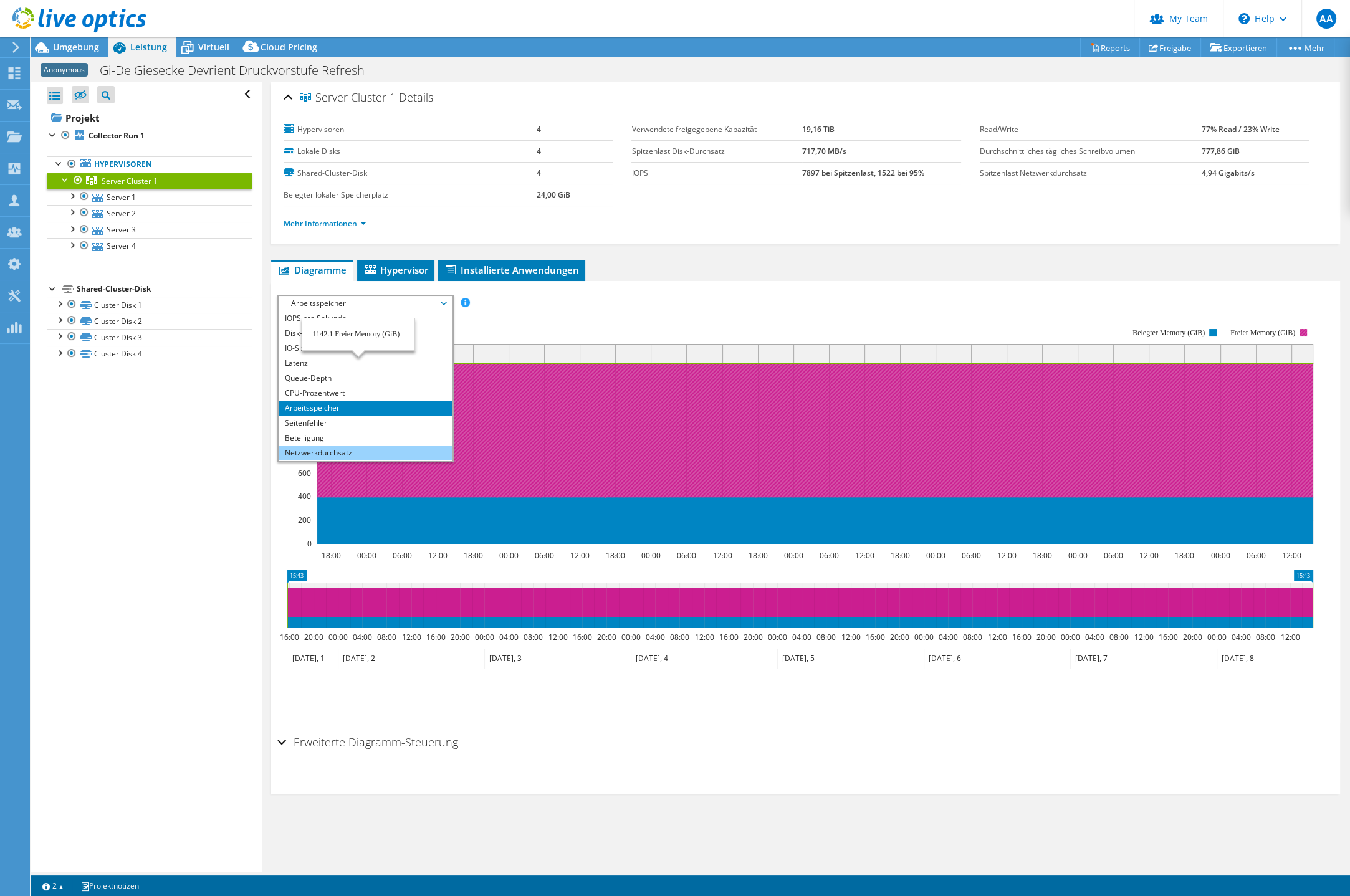
click at [353, 447] on li "Netzwerkdurchsatz" at bounding box center [365, 452] width 173 height 15
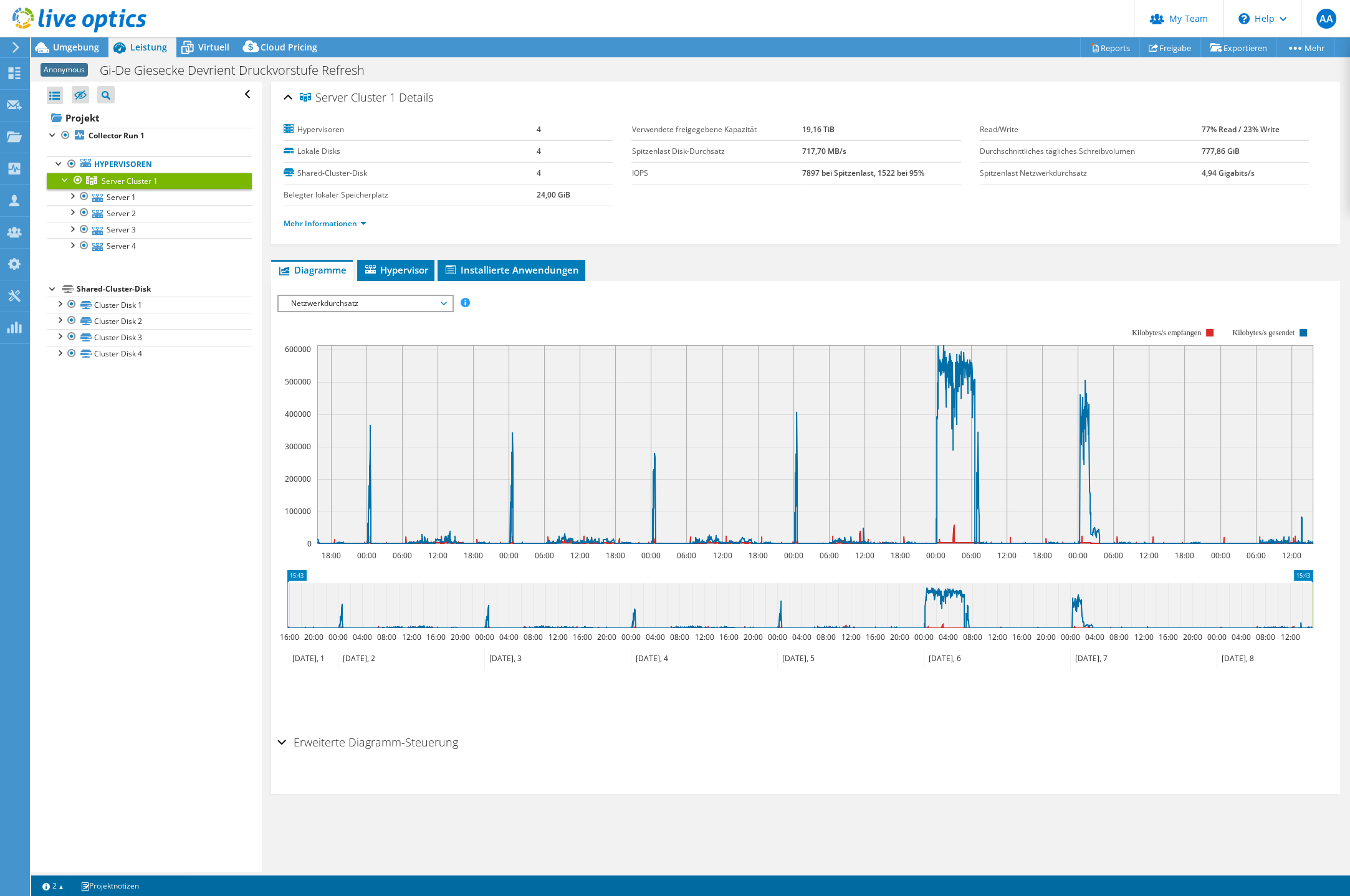
click at [352, 302] on span "Netzwerkdurchsatz" at bounding box center [365, 303] width 160 height 15
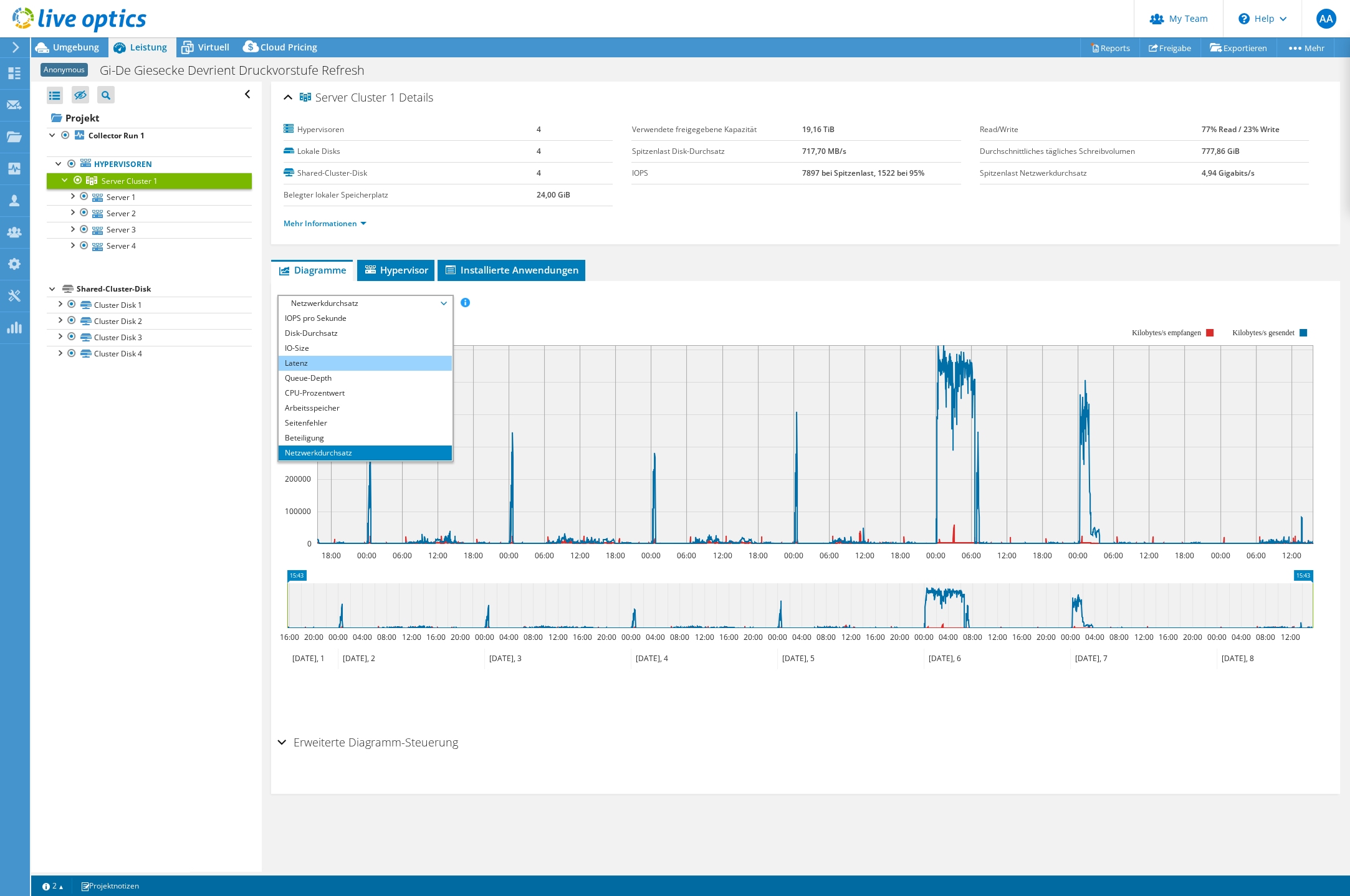
click at [314, 365] on li "Latenz" at bounding box center [365, 363] width 173 height 15
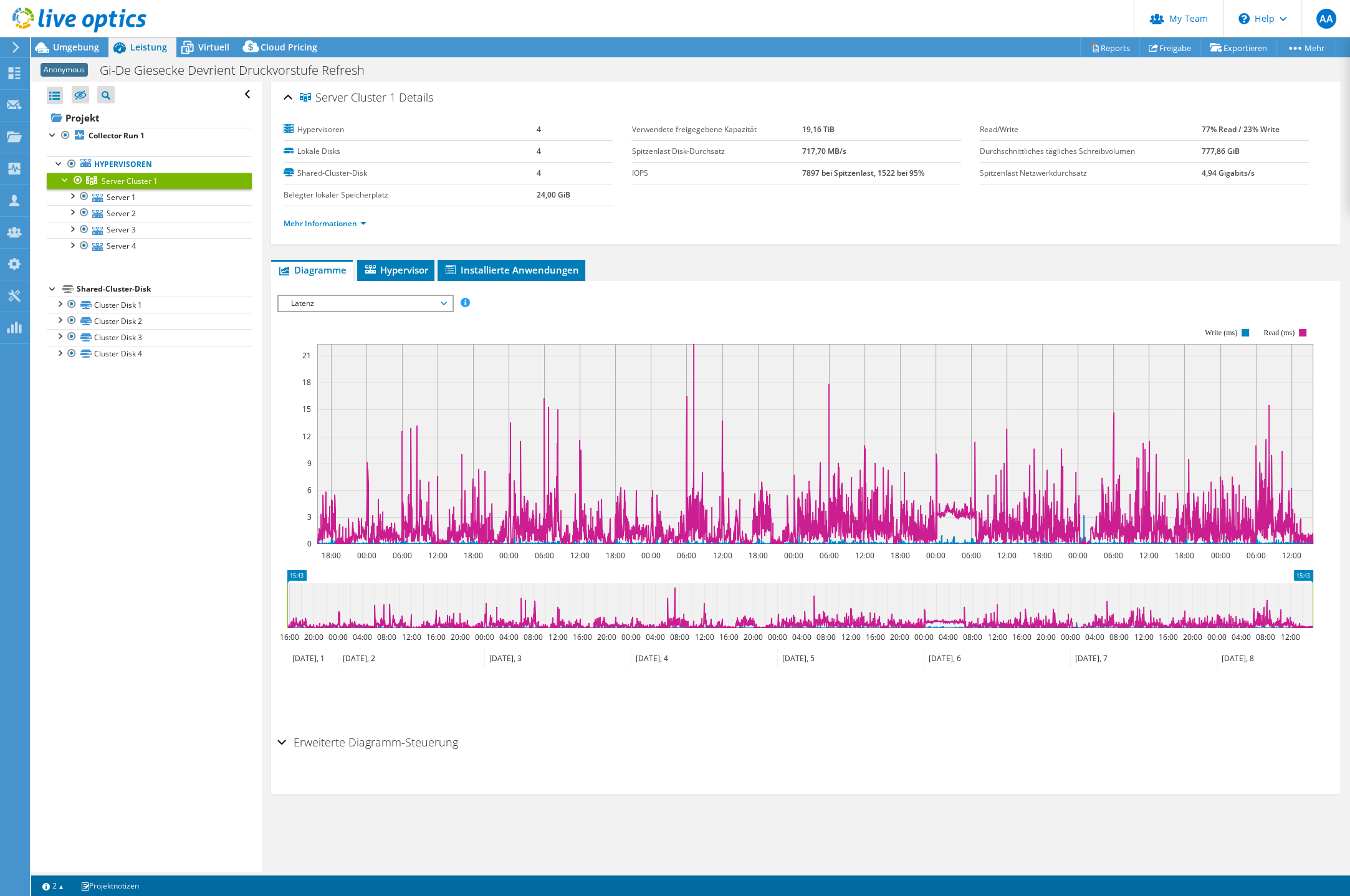
click at [369, 299] on span "Latenz" at bounding box center [365, 303] width 160 height 15
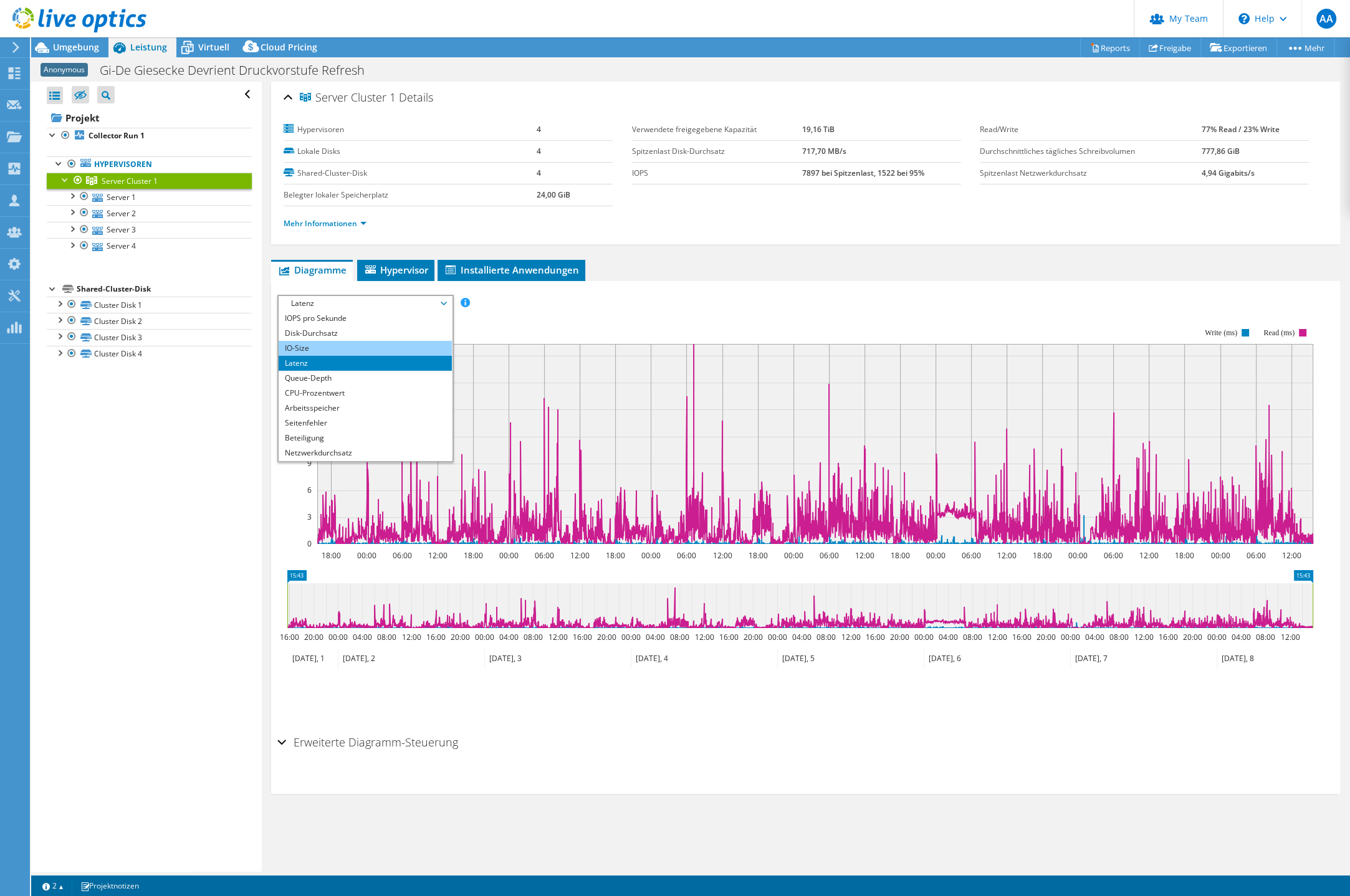
click at [318, 341] on li "IO-Size" at bounding box center [365, 348] width 173 height 15
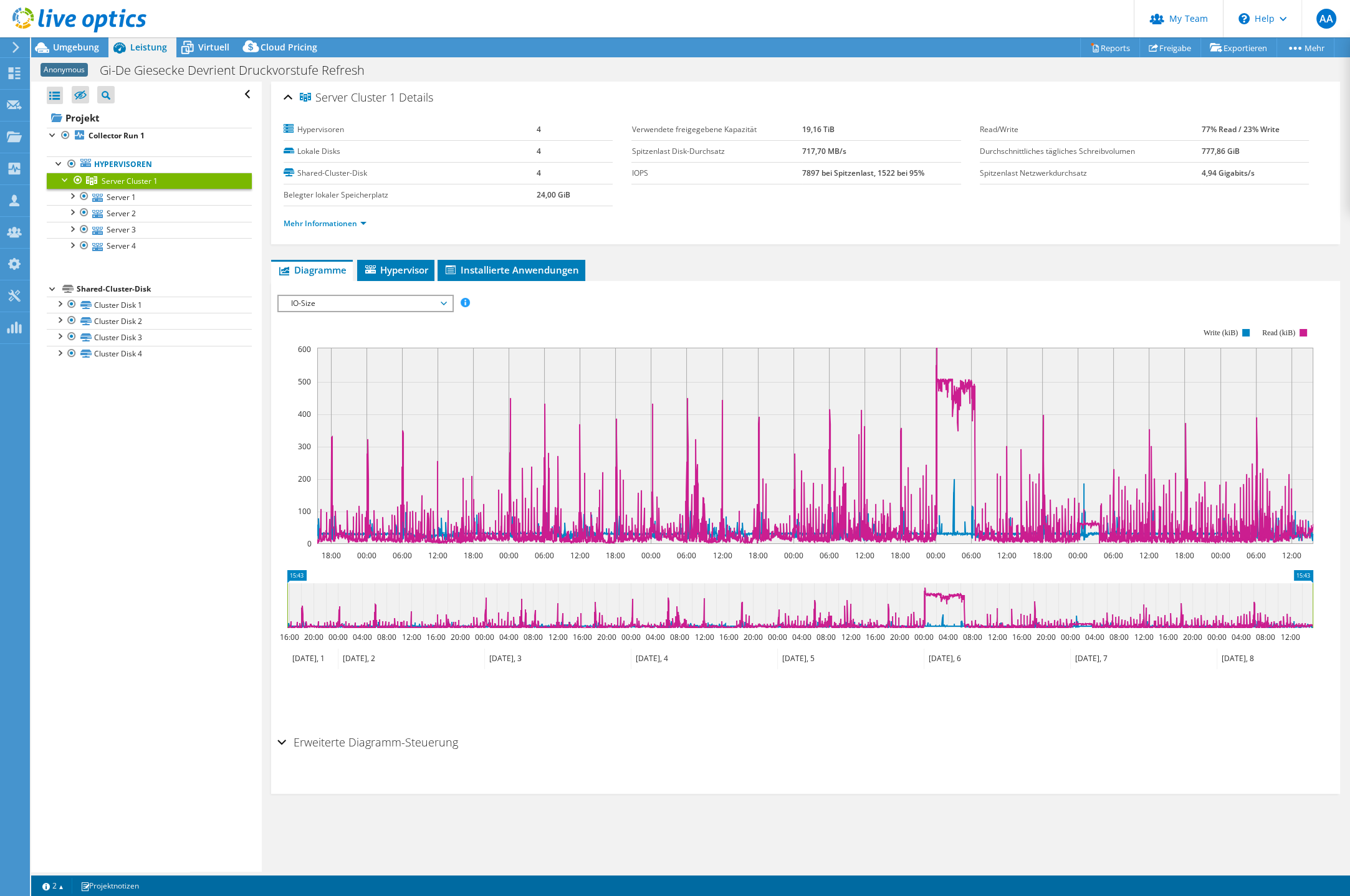
click at [323, 302] on span "IO-Size" at bounding box center [365, 303] width 160 height 15
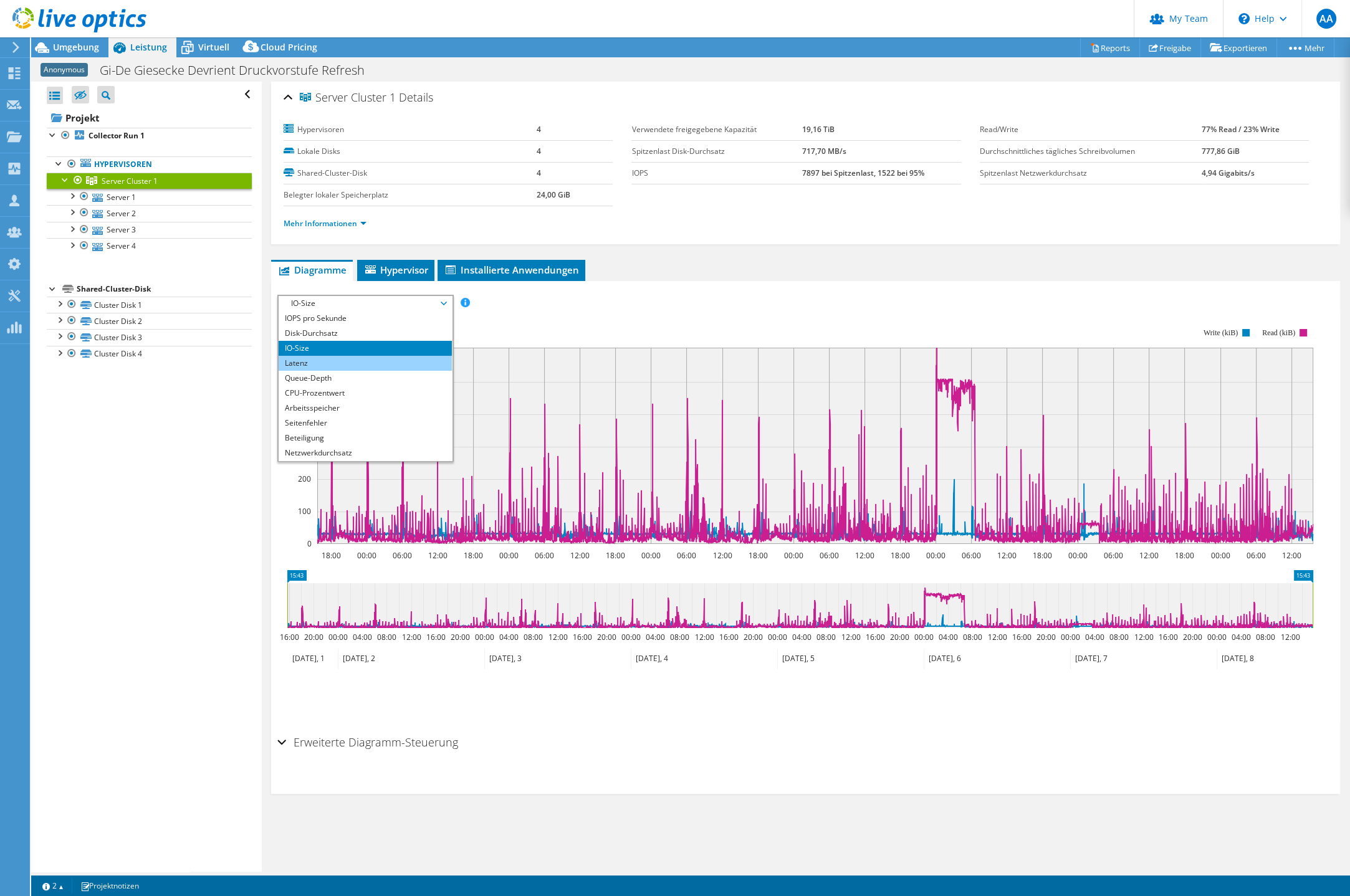
click at [307, 356] on li "Latenz" at bounding box center [365, 363] width 173 height 15
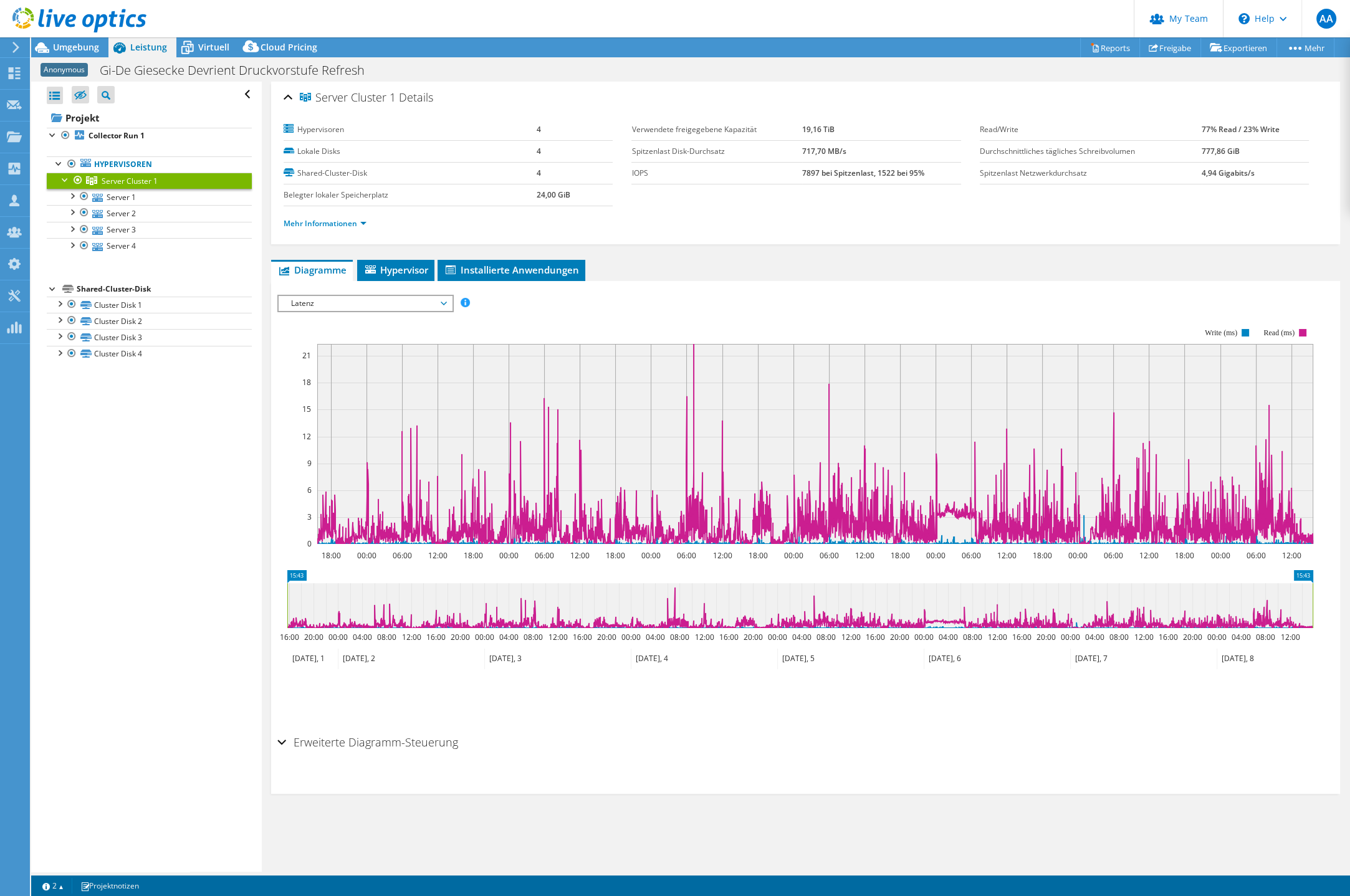
click at [215, 382] on div "Alle öffnen Alle schließen Ausgeschlossene Knoten verbergen Projektbaumfilter" at bounding box center [146, 477] width 230 height 790
click at [1173, 41] on link "Freigabe" at bounding box center [1170, 47] width 61 height 20
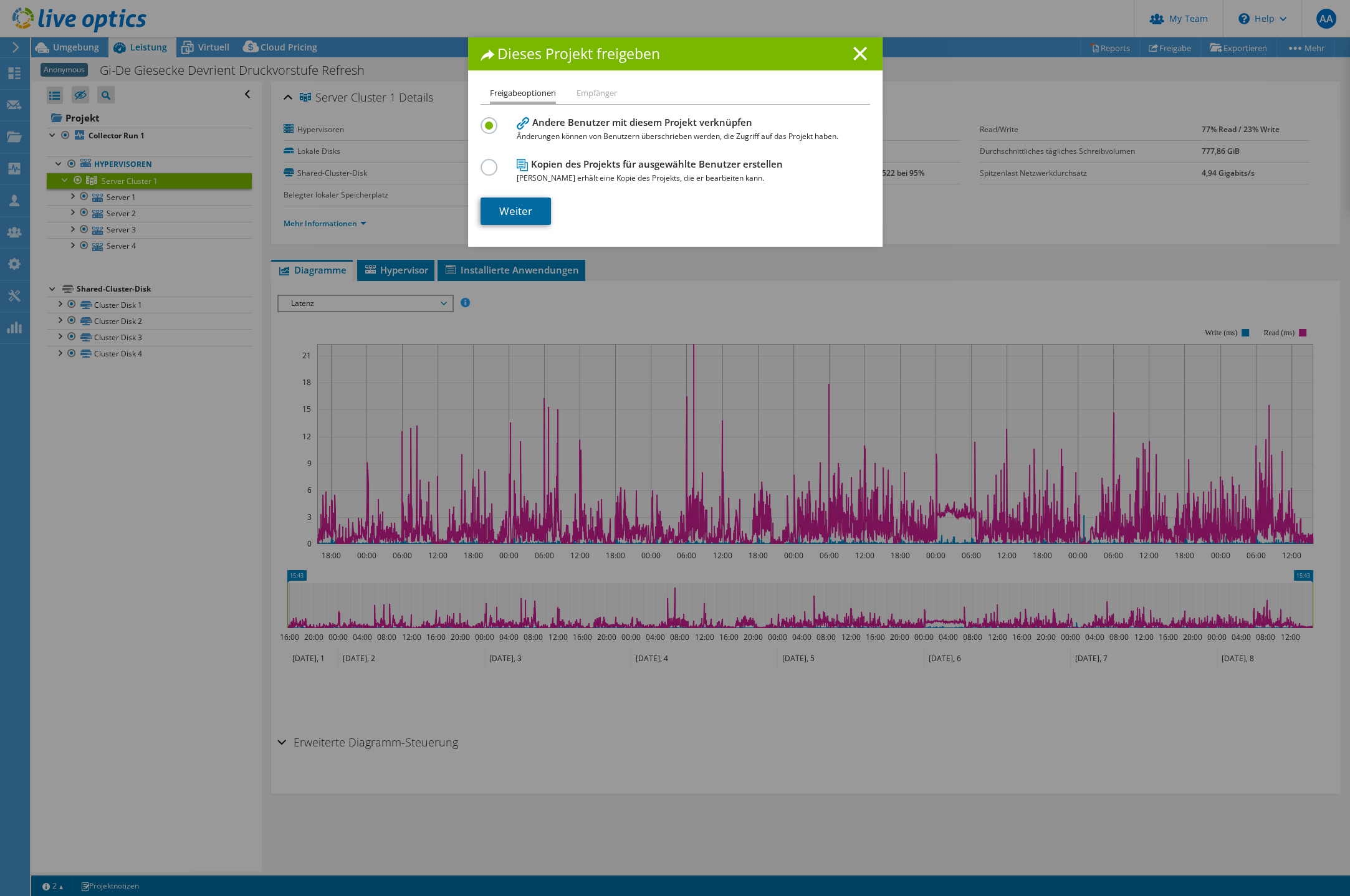
click at [497, 209] on link "Weiter" at bounding box center [515, 211] width 70 height 28
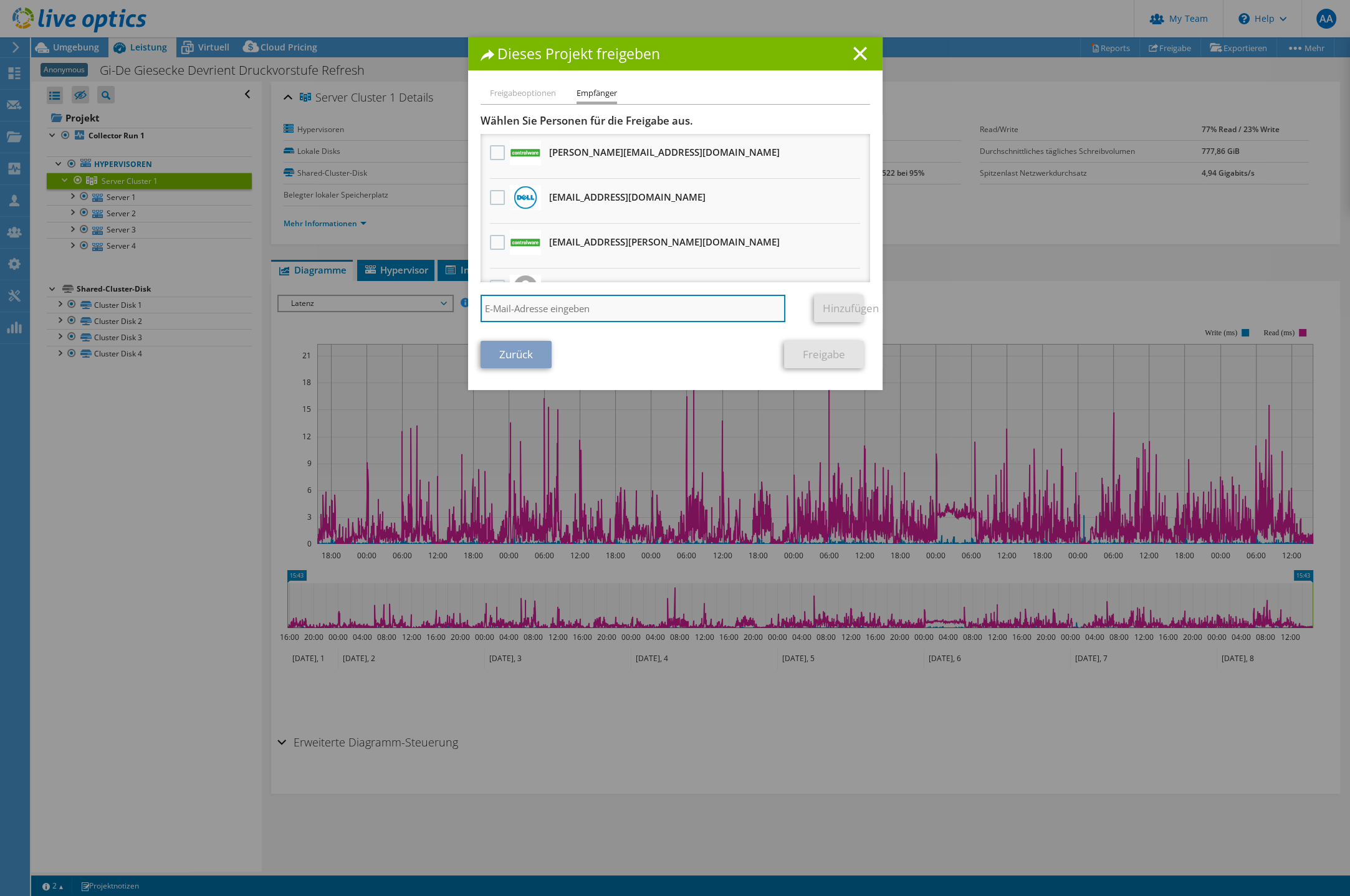
click at [571, 313] on input "search" at bounding box center [633, 308] width 305 height 28
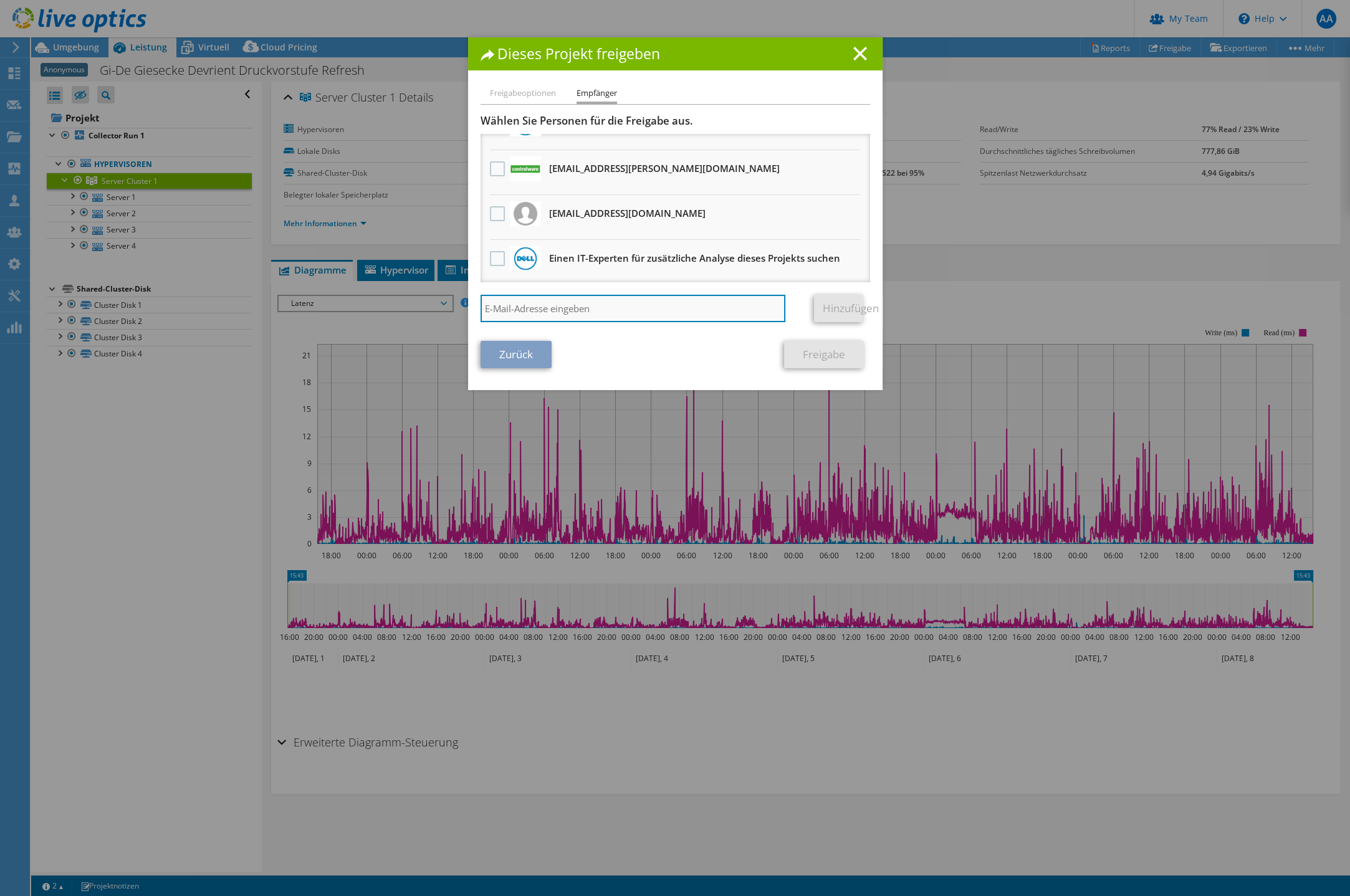
click at [627, 302] on input "search" at bounding box center [633, 308] width 305 height 28
click at [601, 311] on input "search" at bounding box center [633, 308] width 305 height 28
paste input "[PERSON_NAME][EMAIL_ADDRESS][DOMAIN_NAME]"
type input "[PERSON_NAME][EMAIL_ADDRESS][DOMAIN_NAME]"
click at [821, 301] on link "Hinzufügen" at bounding box center [839, 308] width 49 height 28
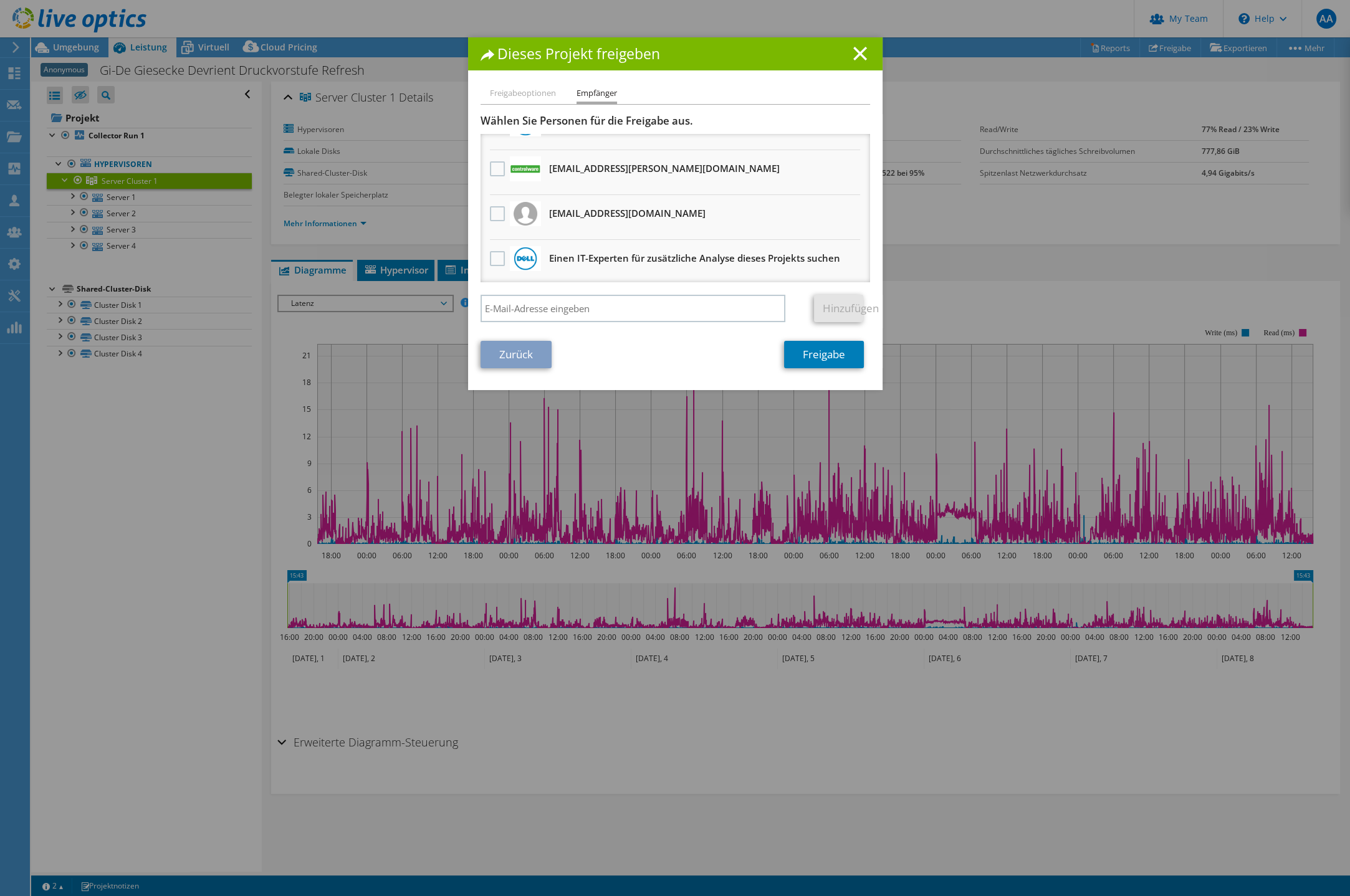
scroll to position [0, 0]
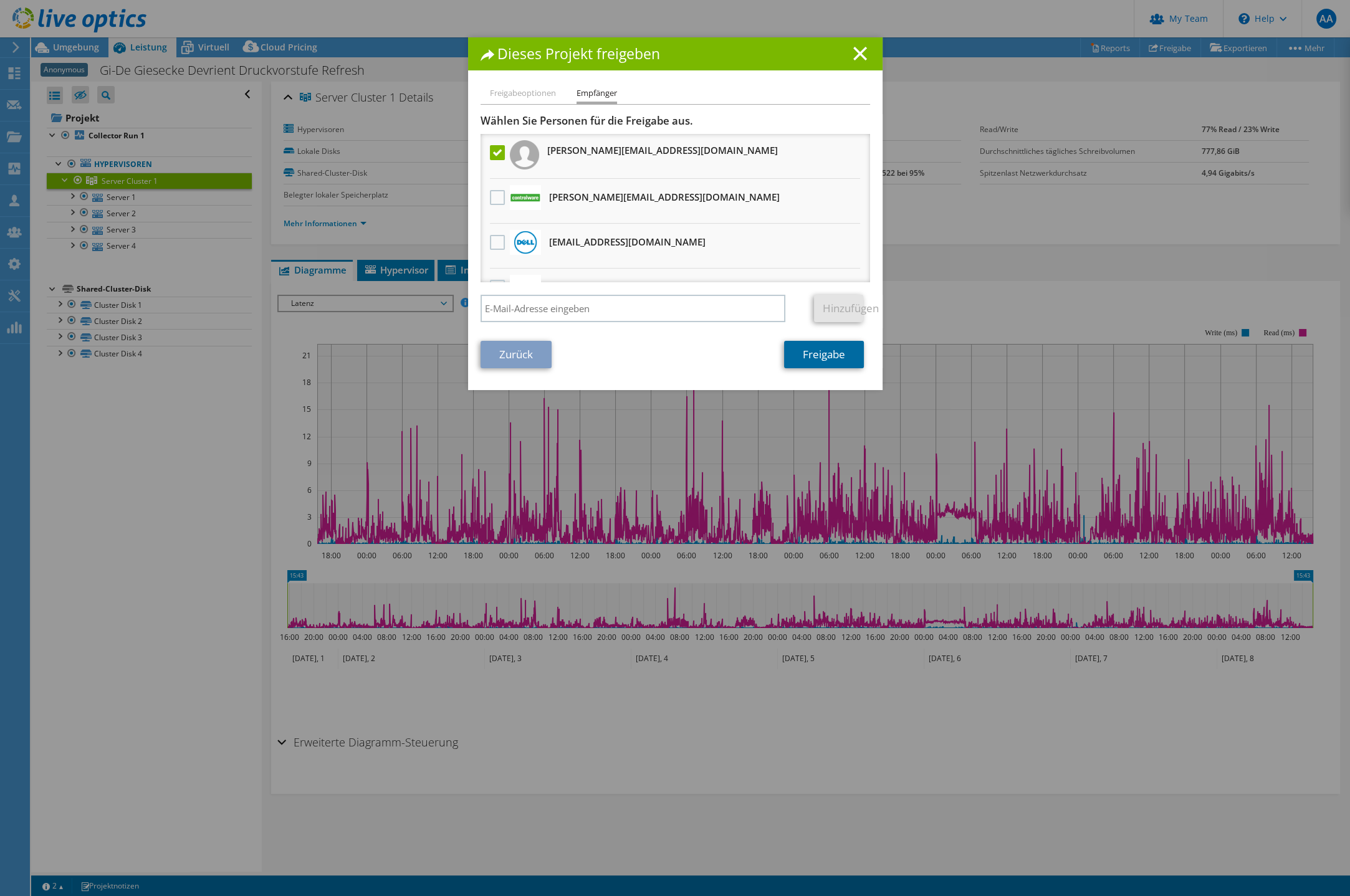
click at [829, 355] on link "Freigabe" at bounding box center [823, 355] width 80 height 28
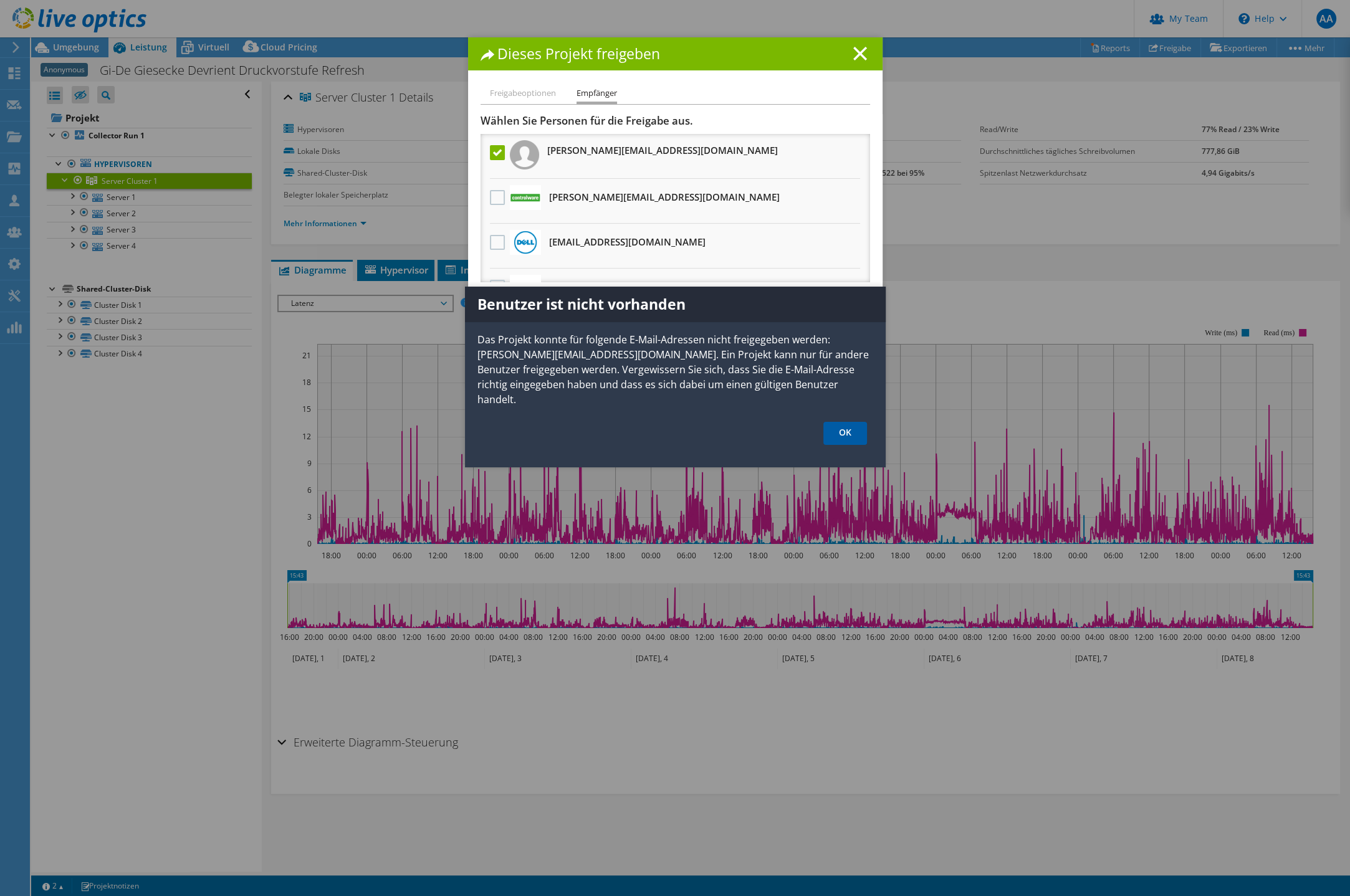
click at [835, 422] on link "OK" at bounding box center [845, 433] width 43 height 23
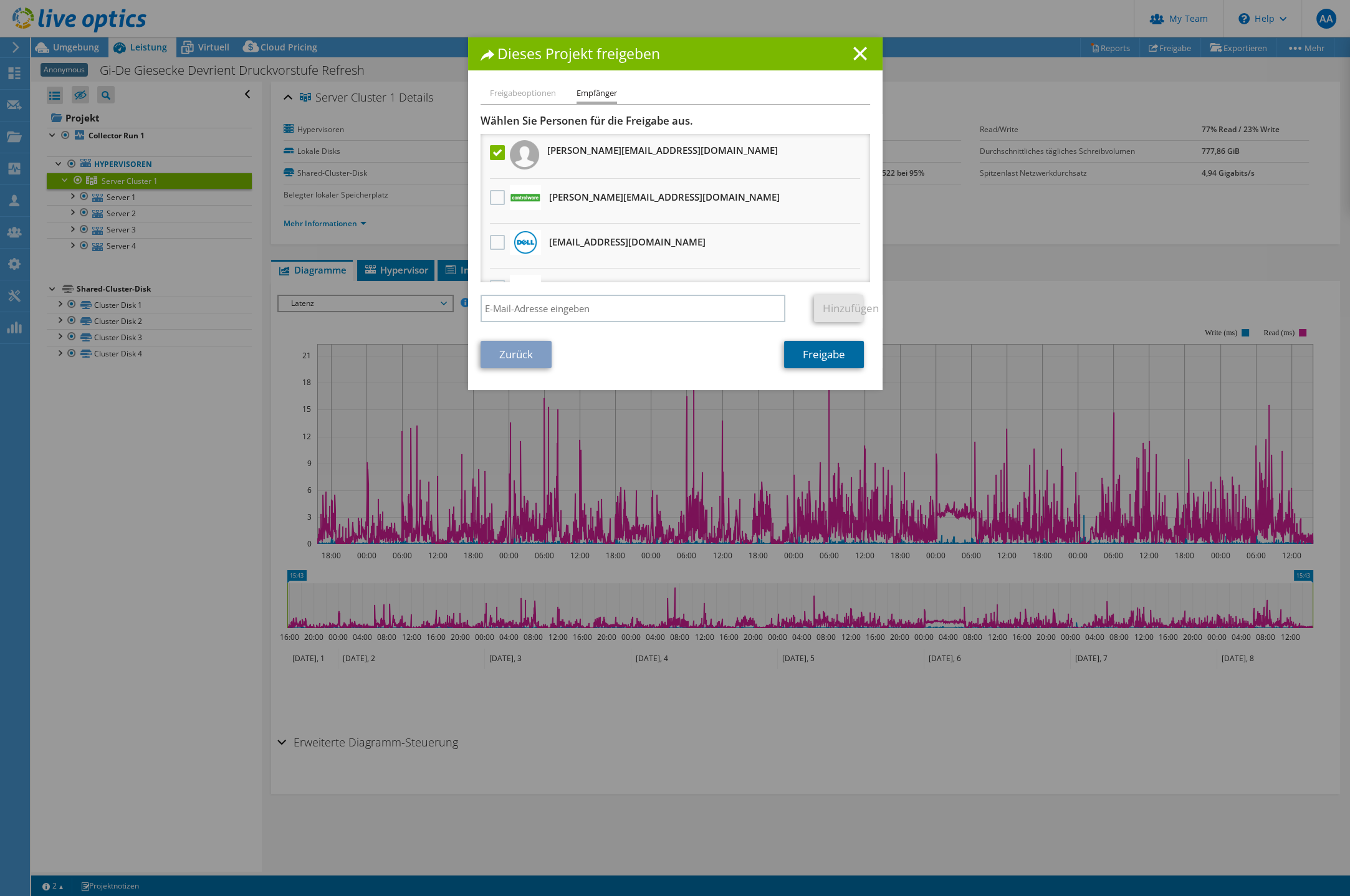
click at [834, 359] on link "Freigabe" at bounding box center [823, 355] width 80 height 28
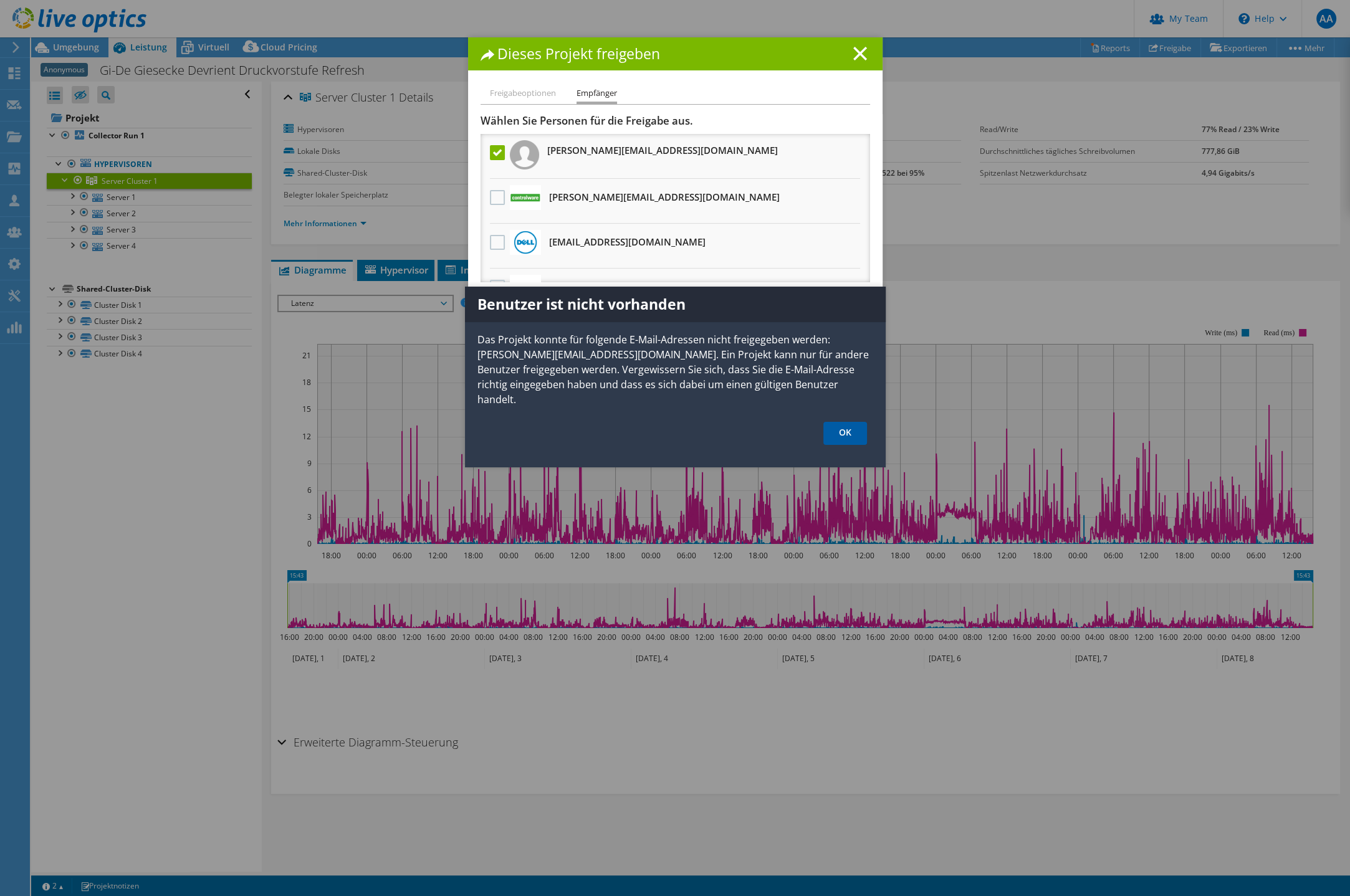
click at [842, 422] on link "OK" at bounding box center [845, 433] width 43 height 23
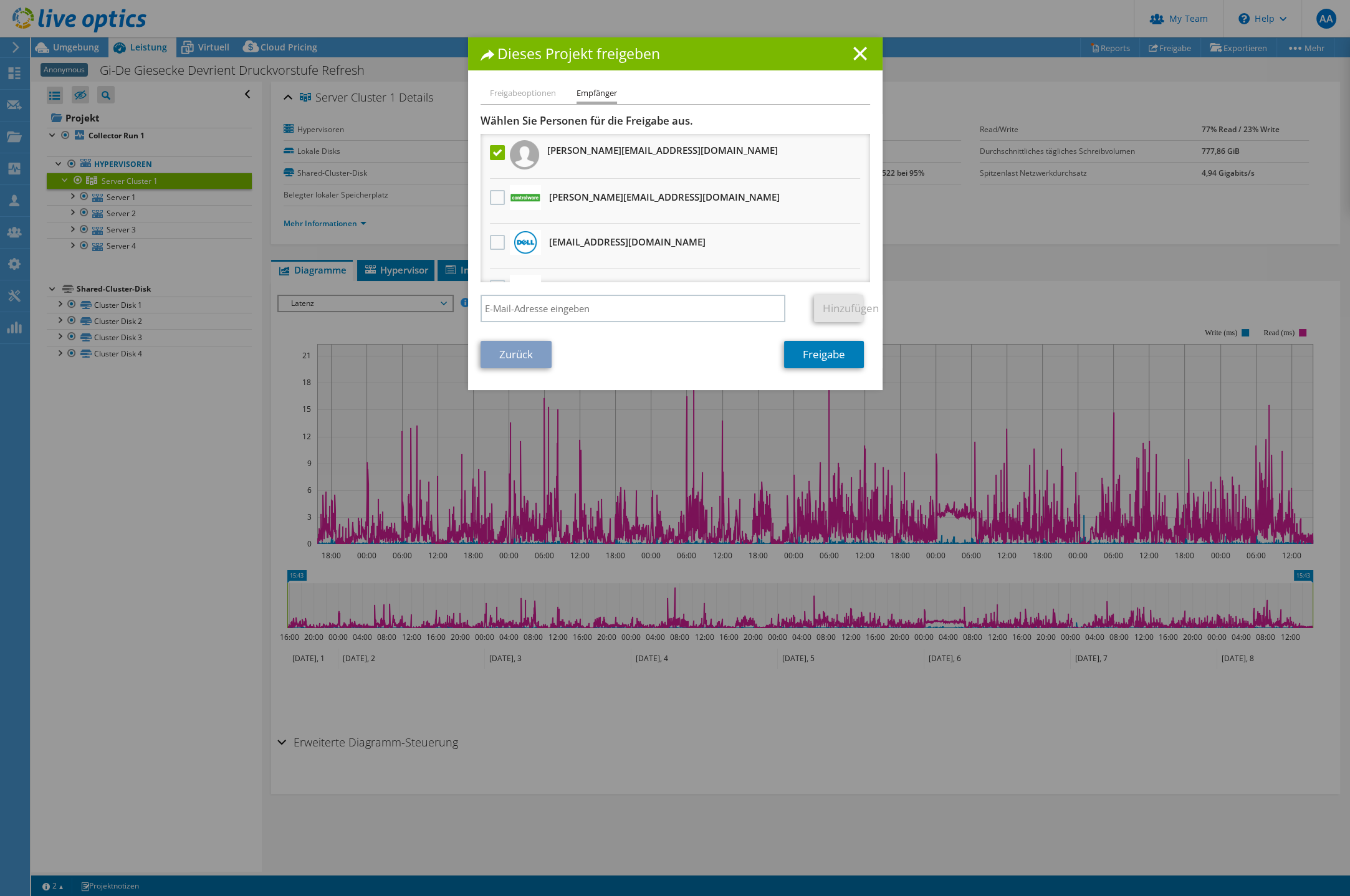
click at [1319, 21] on div "Dieses Projekt freigeben Freigabeoptionen Empfänger Andere Benutzer mit diesem …" at bounding box center [675, 448] width 1350 height 896
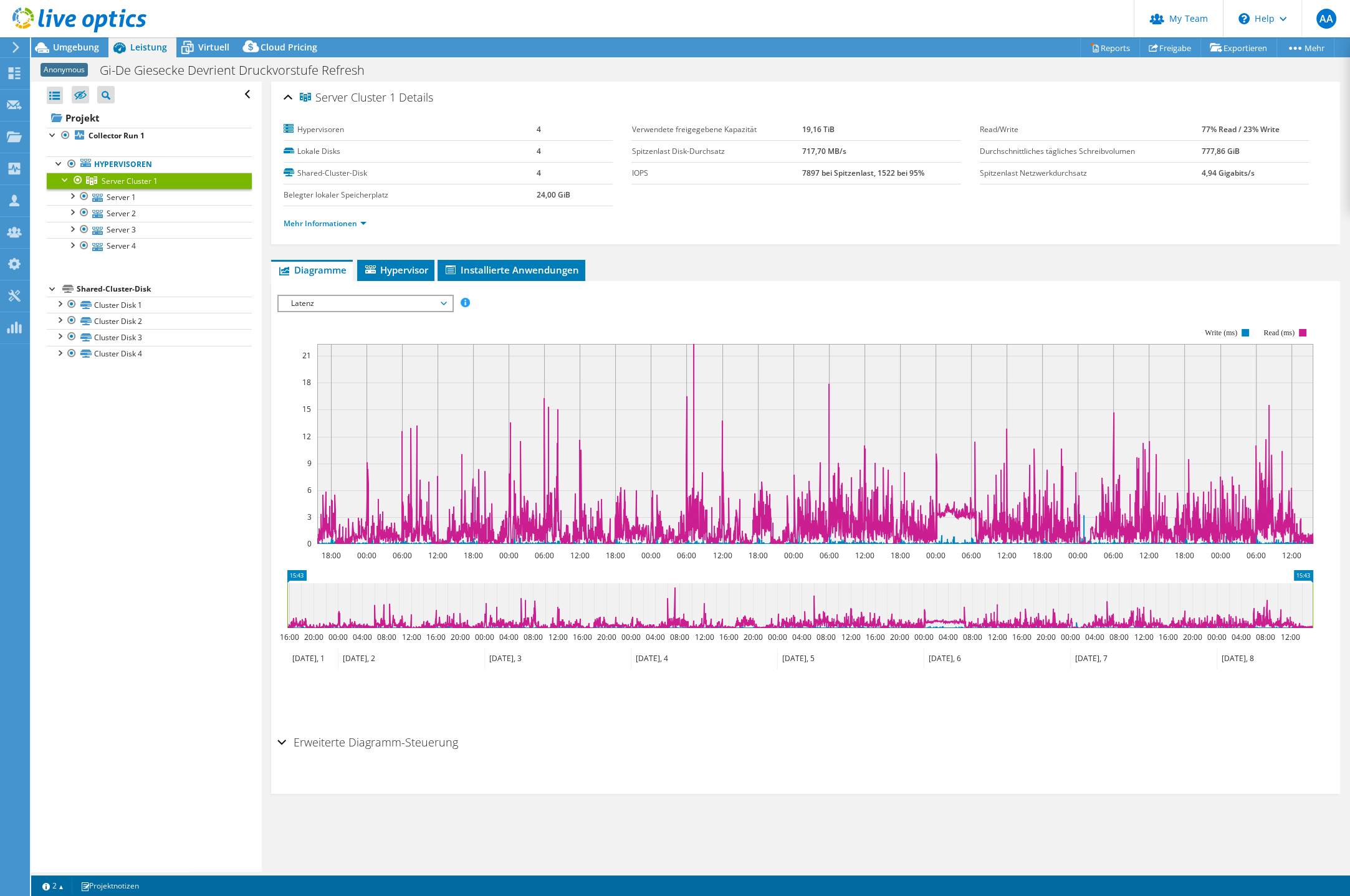
click at [1319, 21] on span "AA" at bounding box center [1326, 19] width 20 height 20
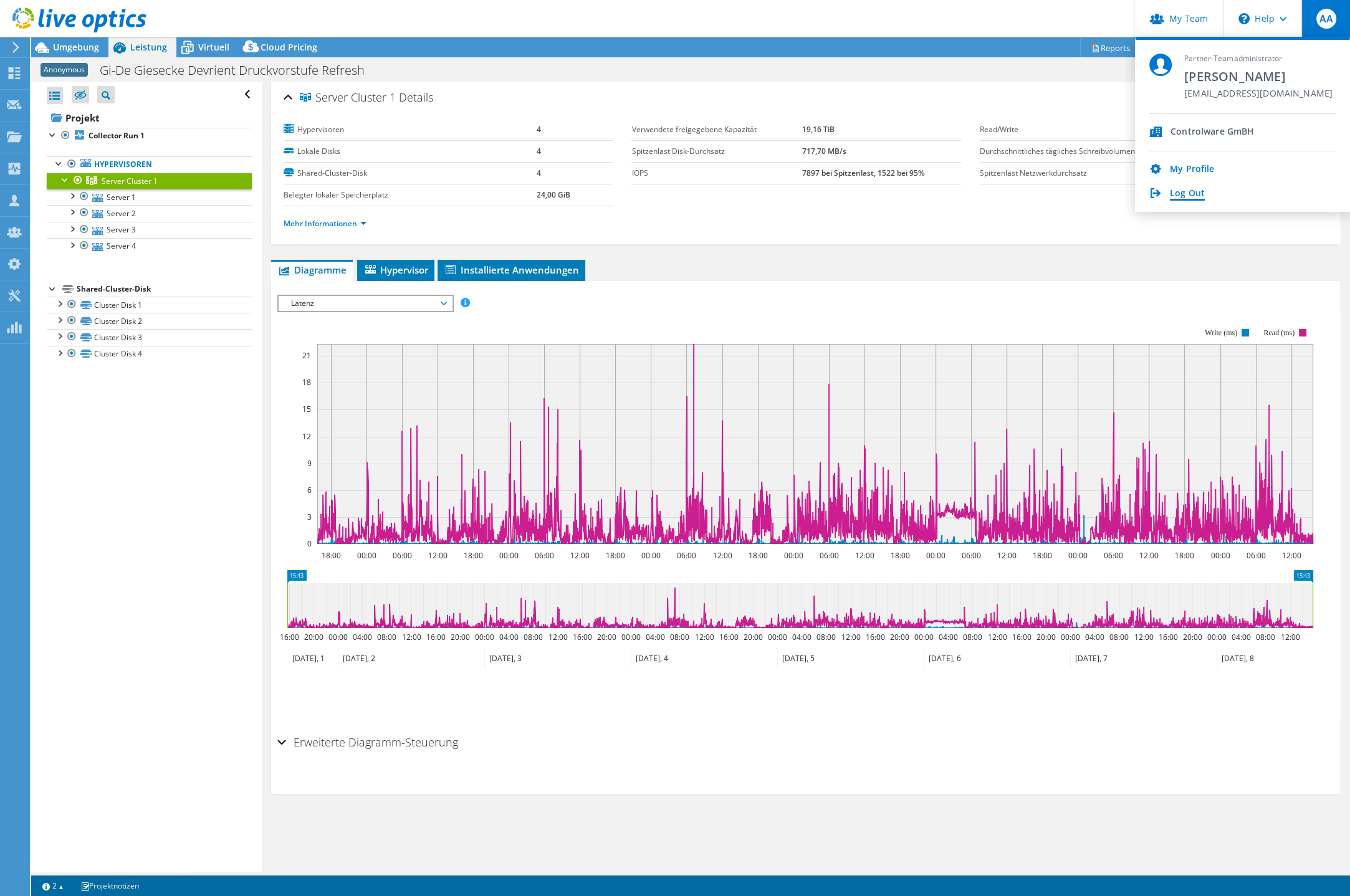
click at [1186, 189] on link "Log Out" at bounding box center [1187, 194] width 35 height 12
